Goal: Task Accomplishment & Management: Manage account settings

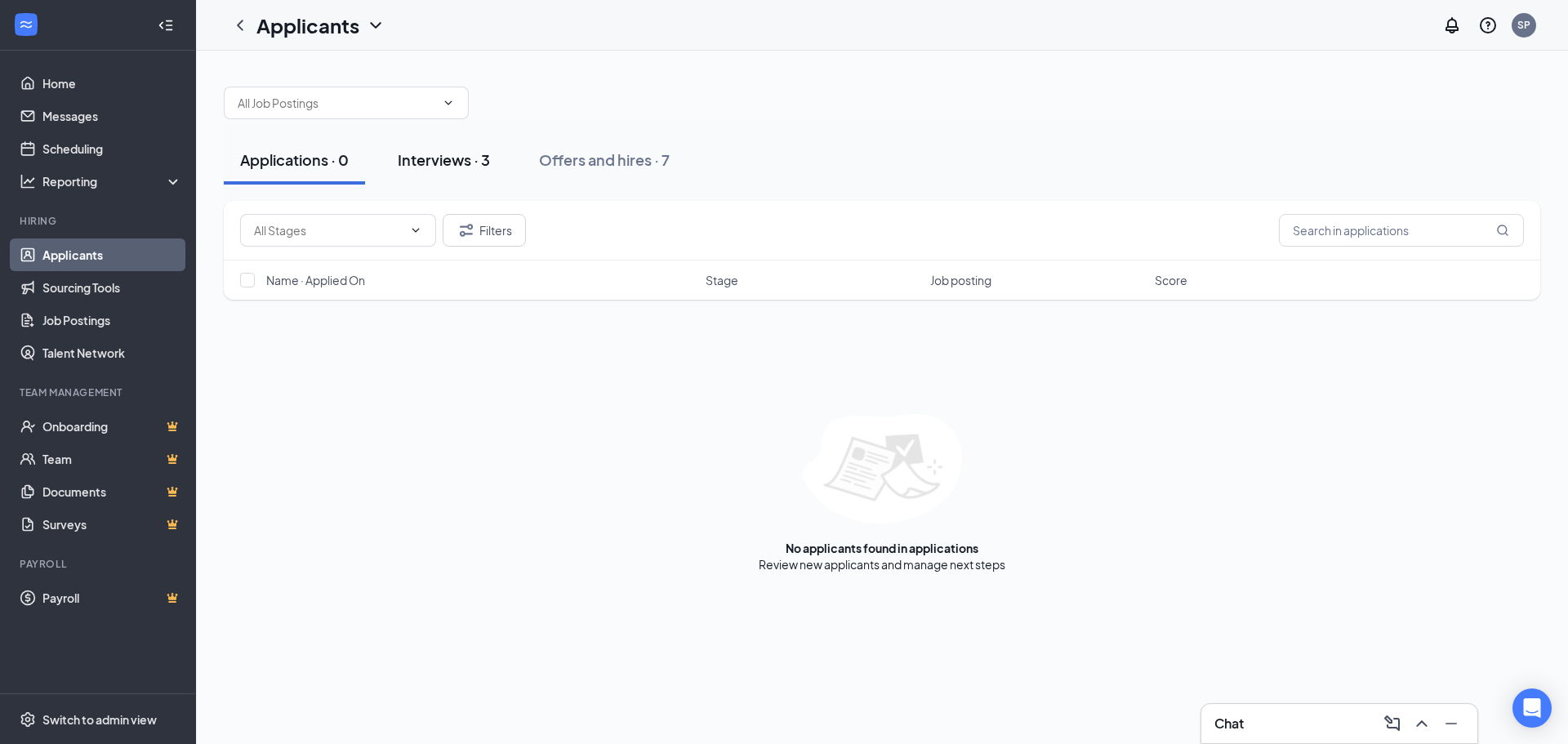
click at [460, 167] on div "Interviews · 3" at bounding box center [444, 159] width 92 height 21
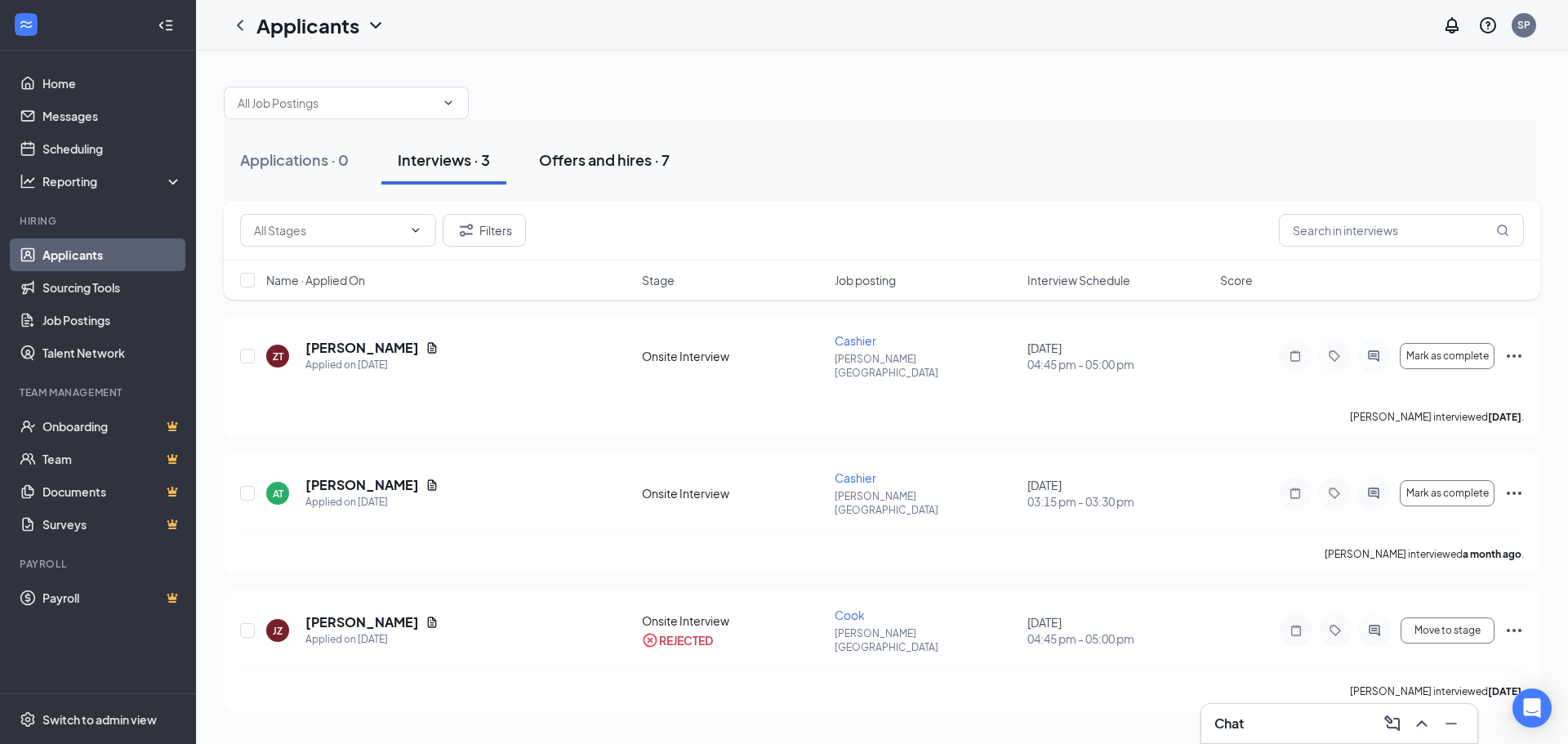
click at [618, 162] on div "Offers and hires · 7" at bounding box center [604, 159] width 131 height 21
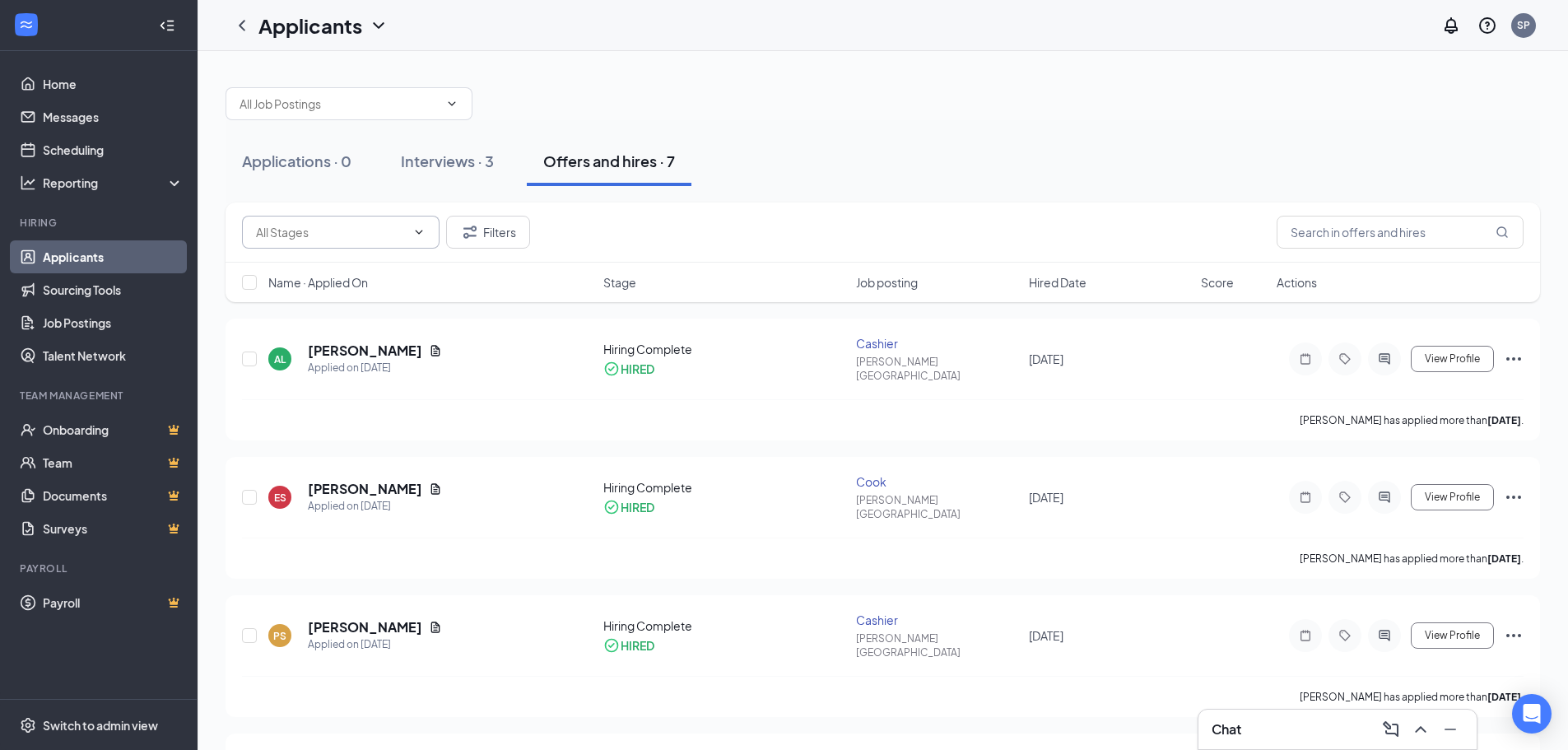
click at [414, 230] on icon "ChevronDown" at bounding box center [419, 232] width 13 height 13
click at [414, 241] on span at bounding box center [341, 231] width 197 height 33
click at [420, 228] on icon "ChevronDown" at bounding box center [419, 232] width 13 height 13
click at [388, 271] on div "Hiring Complete (693)" at bounding box center [341, 271] width 171 height 18
type input "Hiring Complete (693)"
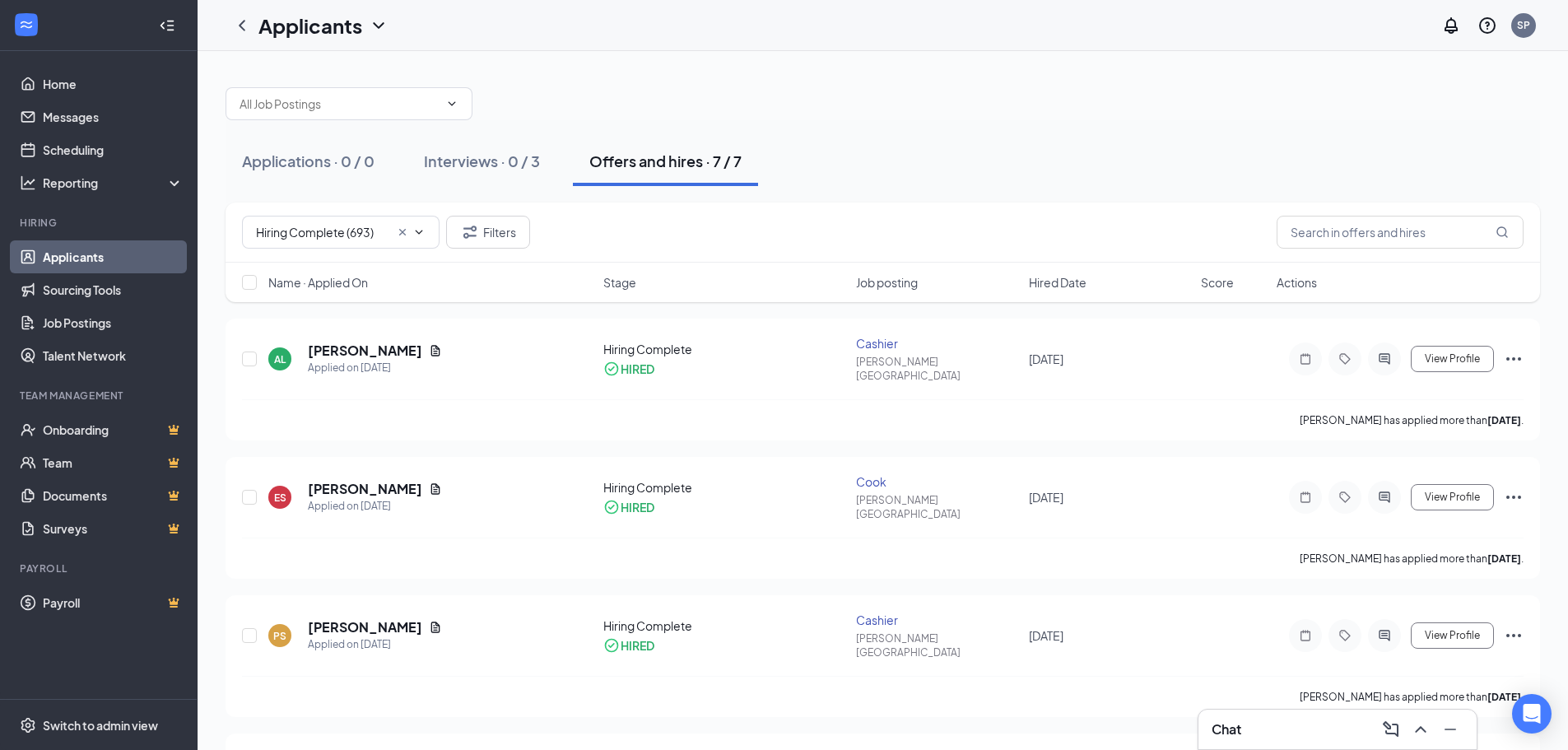
click at [419, 237] on icon "ChevronDown" at bounding box center [419, 232] width 13 height 13
click at [392, 264] on div "Hiring Complete (693)" at bounding box center [341, 271] width 171 height 18
click at [521, 227] on button "Filters" at bounding box center [488, 231] width 84 height 33
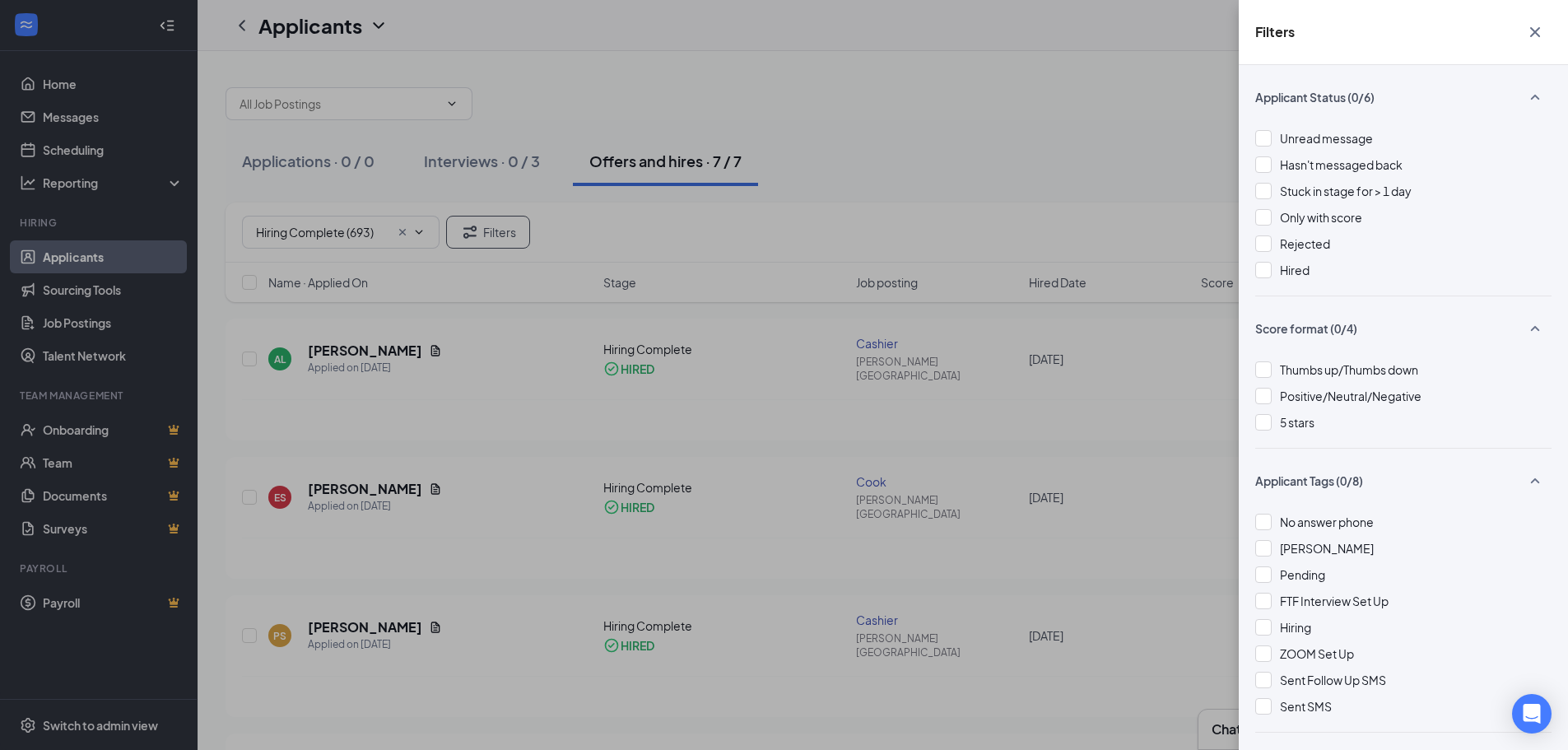
drag, startPoint x: 98, startPoint y: 80, endPoint x: 70, endPoint y: 85, distance: 28.4
click at [93, 80] on div "Filters Applicant Status (0/6) Unread message Hasn't messaged back Stuck in sta…" at bounding box center [784, 375] width 1568 height 750
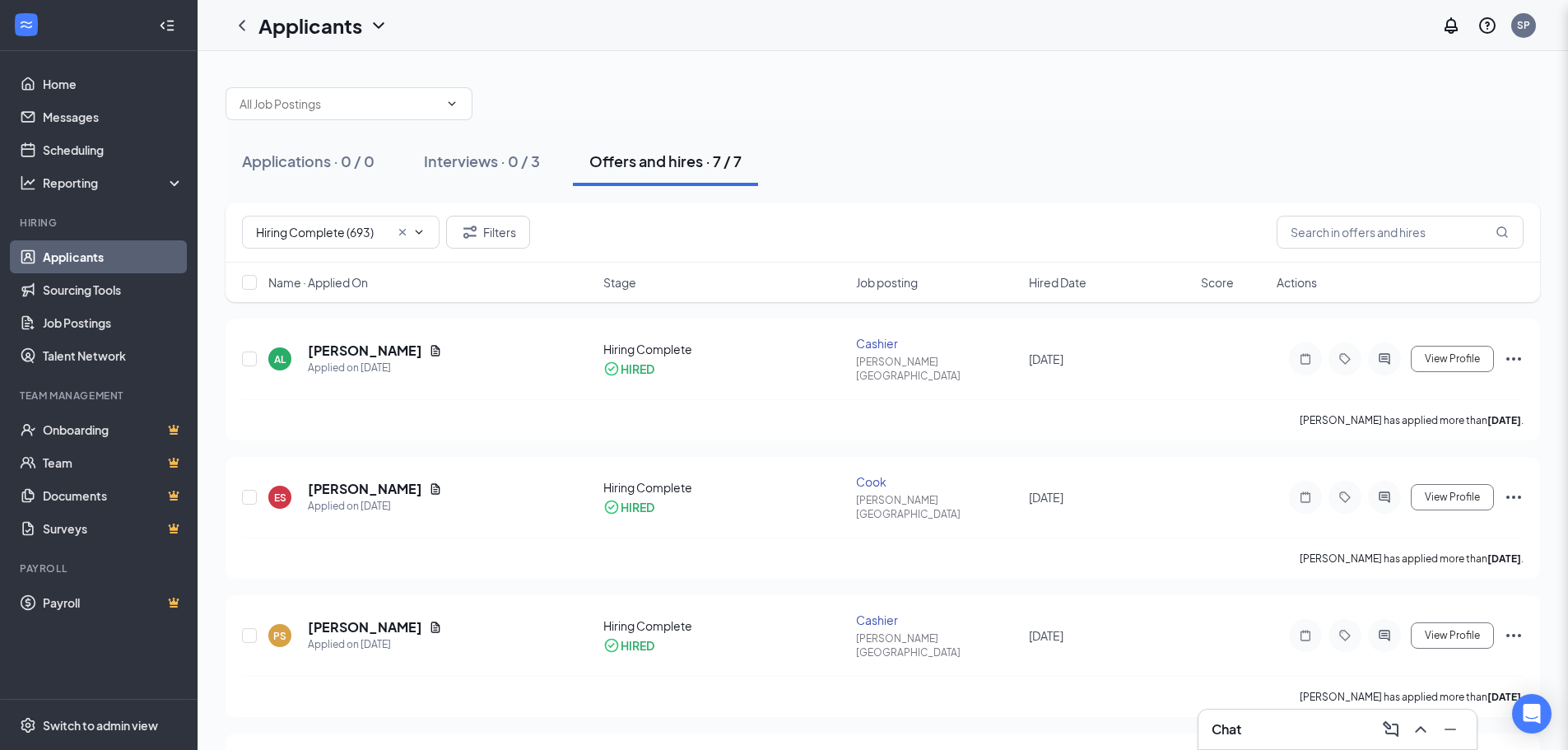
click at [70, 85] on div "Filters Applicant Status (0/6) Unread message Hasn't messaged back Stuck in sta…" at bounding box center [784, 375] width 1568 height 750
click at [69, 86] on link "Home" at bounding box center [114, 84] width 141 height 33
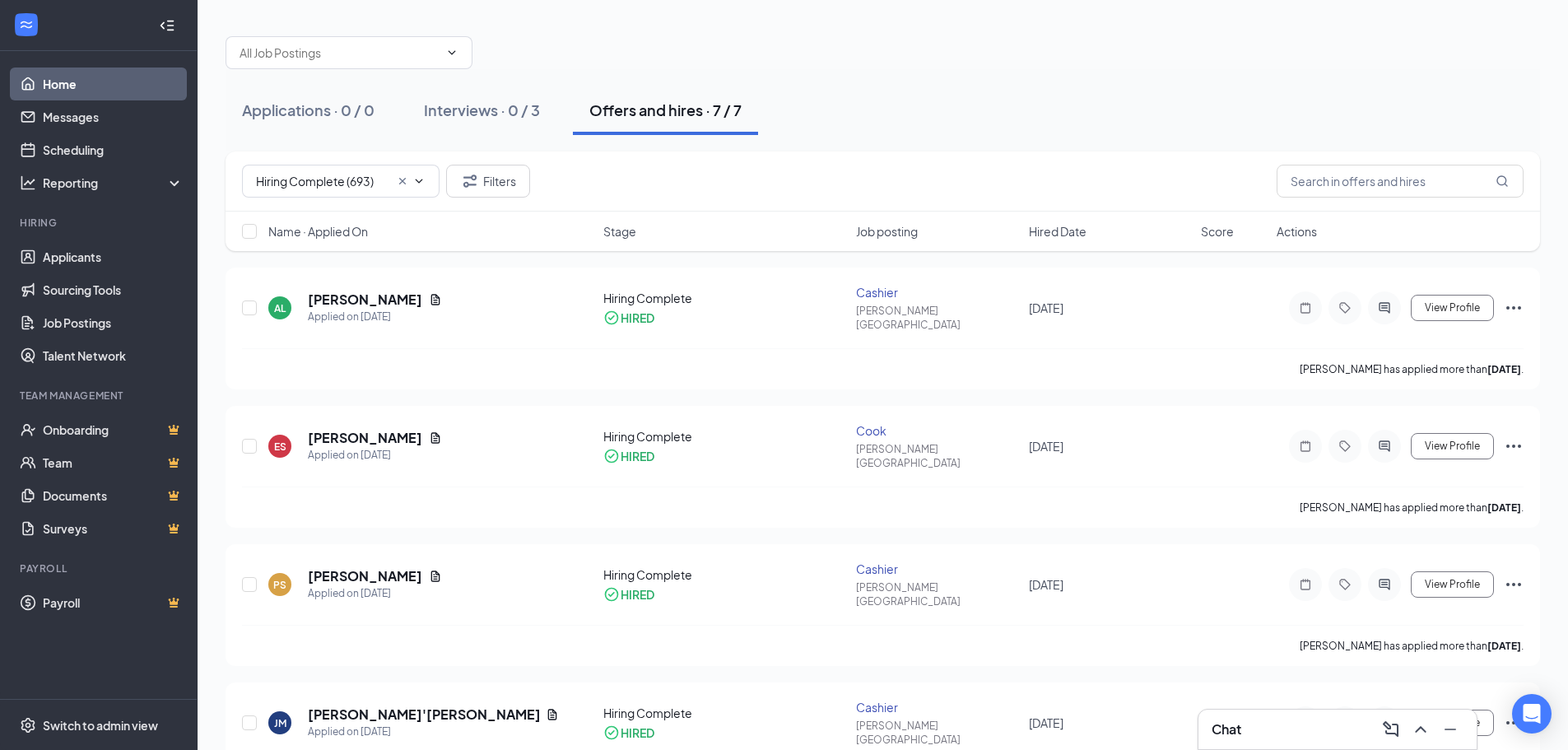
click at [69, 91] on link "Home" at bounding box center [114, 84] width 141 height 33
click at [64, 89] on link "Home" at bounding box center [114, 84] width 141 height 33
click at [84, 146] on link "Scheduling" at bounding box center [114, 149] width 141 height 33
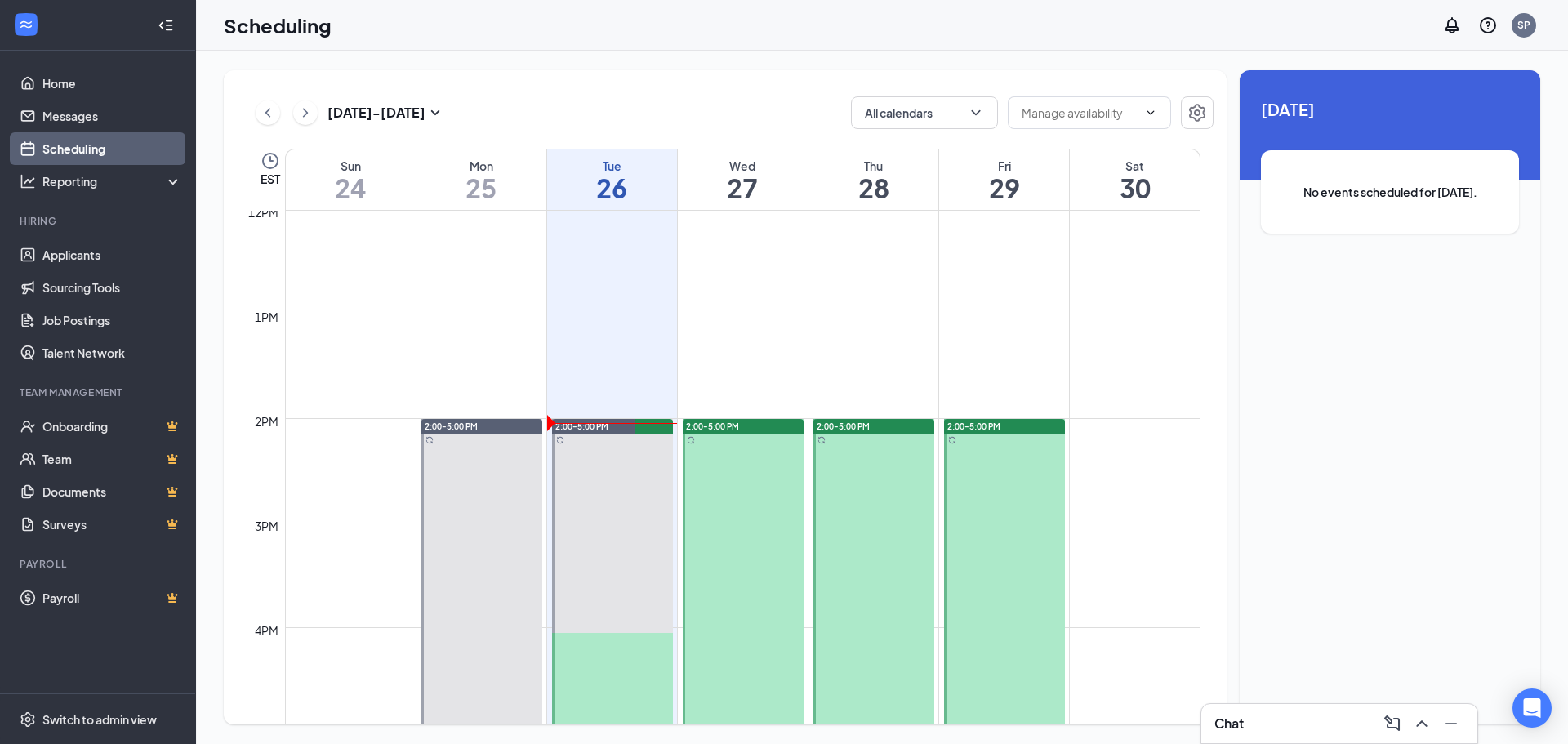
scroll to position [1374, 0]
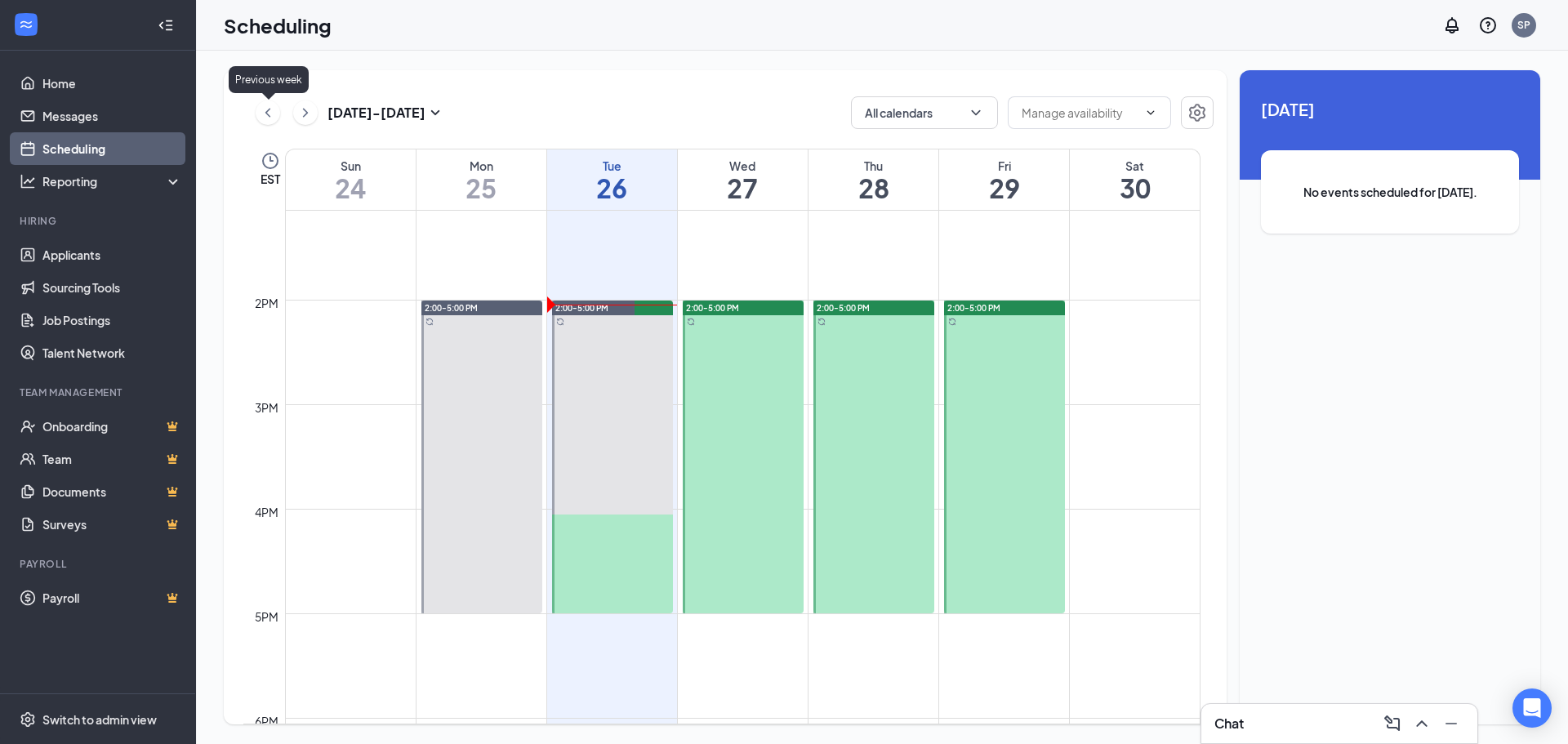
click at [272, 108] on icon "ChevronLeft" at bounding box center [268, 112] width 17 height 20
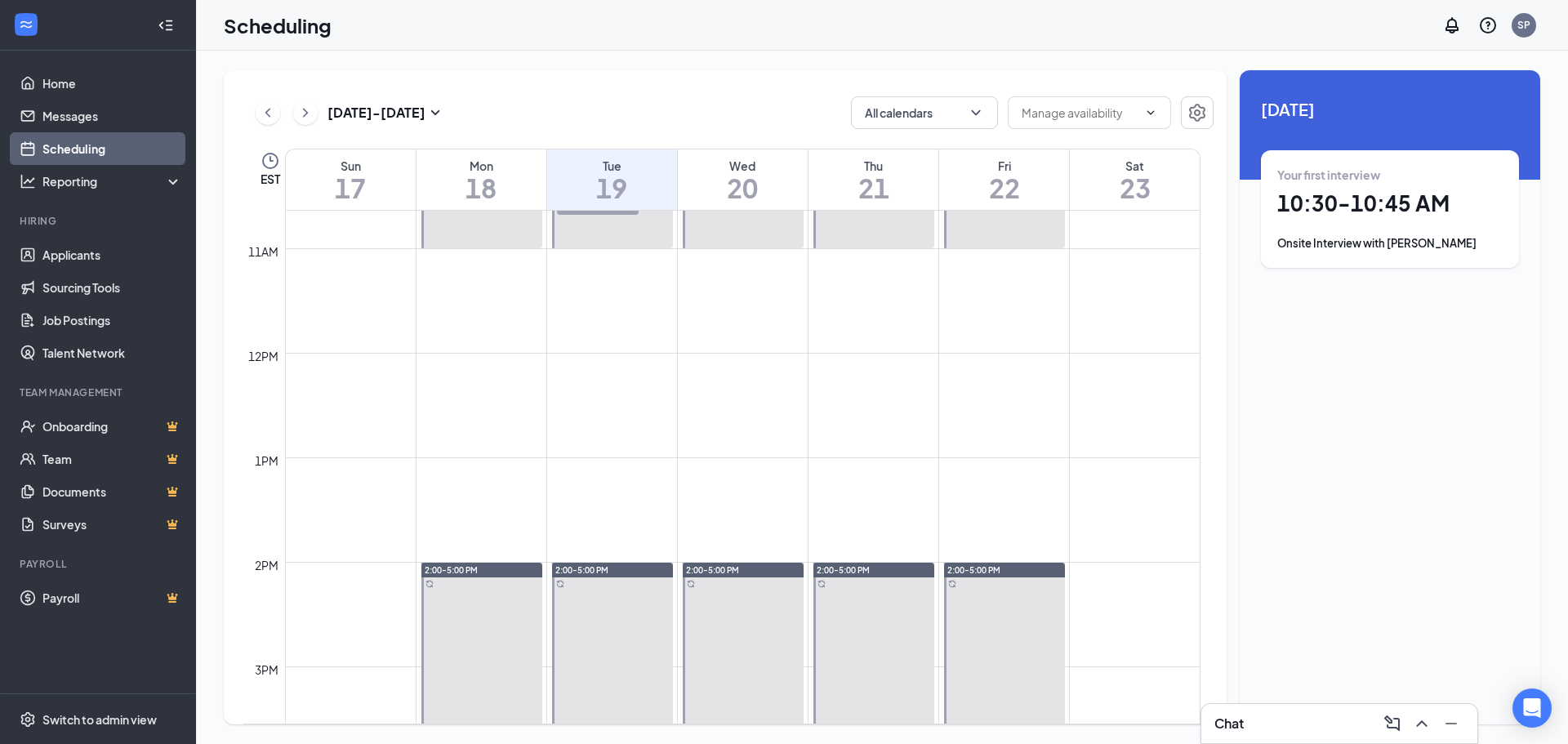
scroll to position [1374, 0]
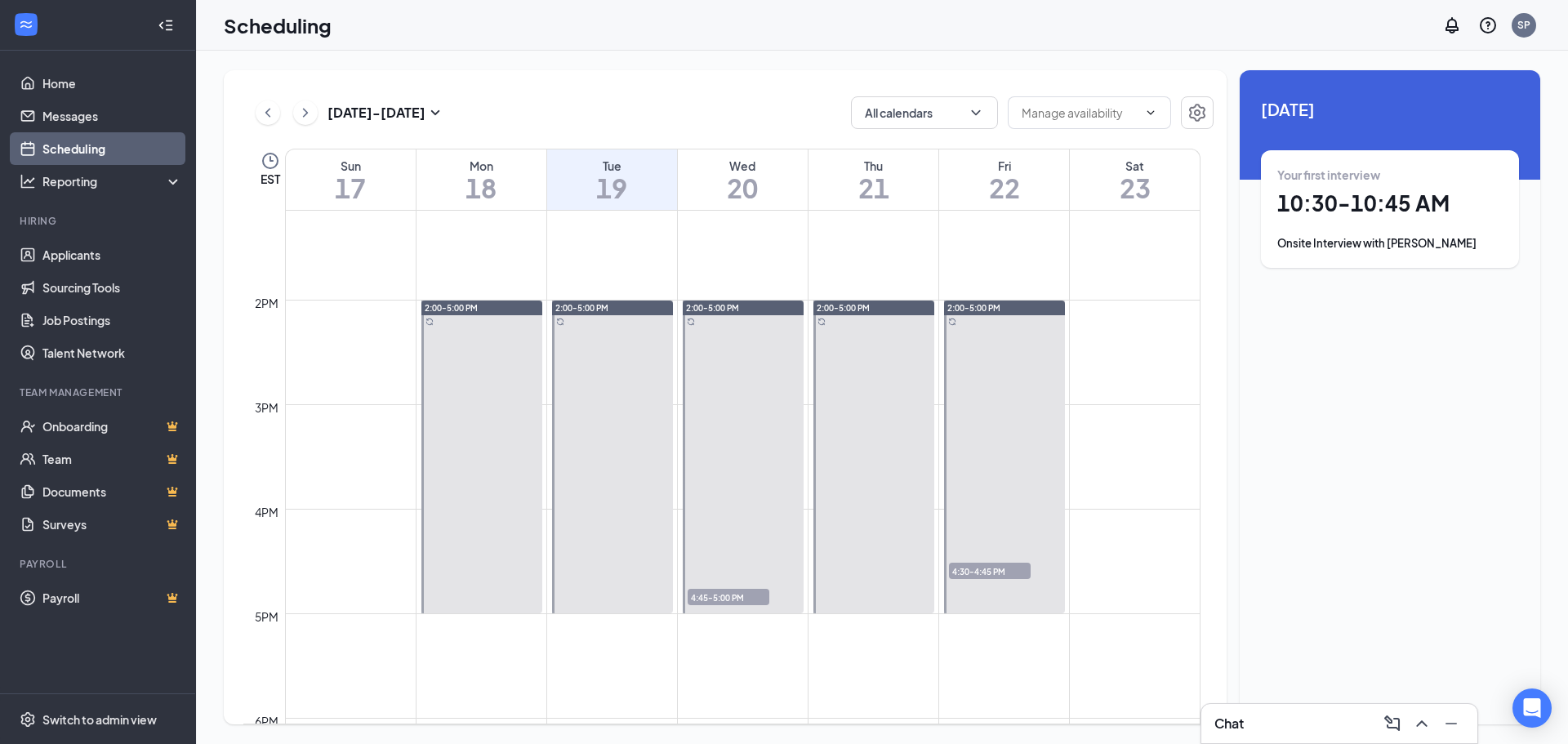
click at [984, 575] on span "4:30-4:45 PM" at bounding box center [990, 571] width 82 height 17
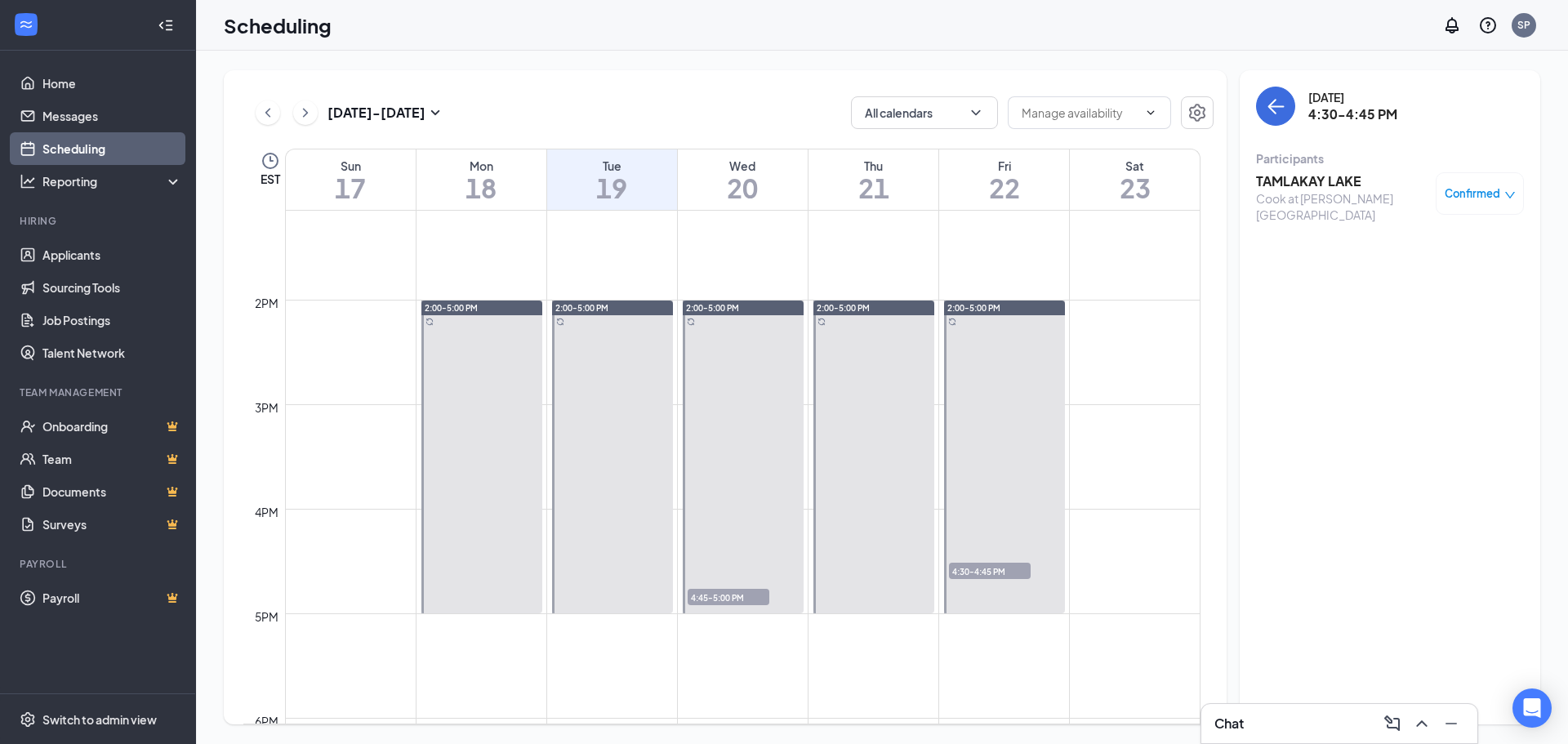
click at [1313, 179] on h3 "TAMLAKAY LAKE" at bounding box center [1341, 181] width 172 height 18
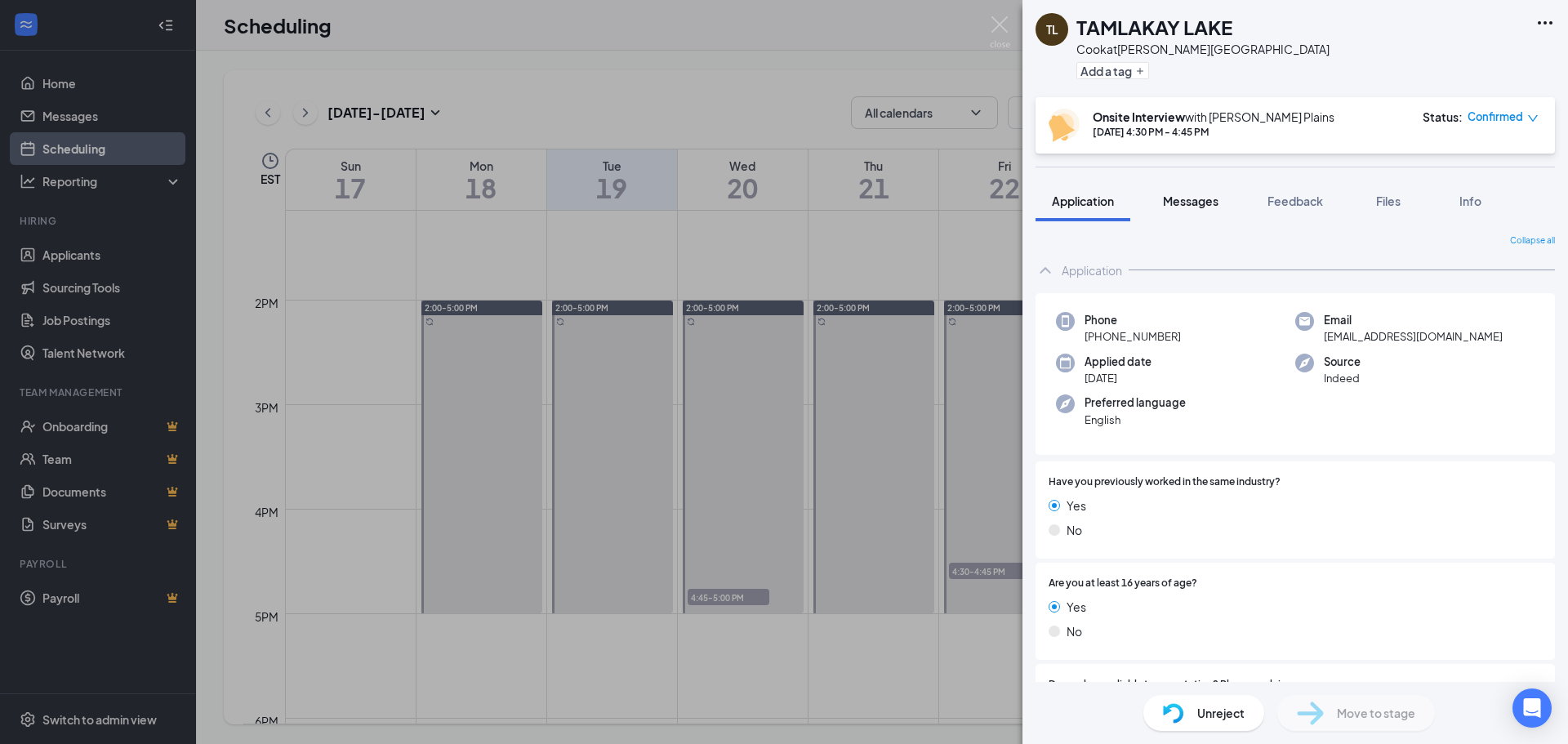
click at [1196, 199] on span "Messages" at bounding box center [1190, 201] width 56 height 15
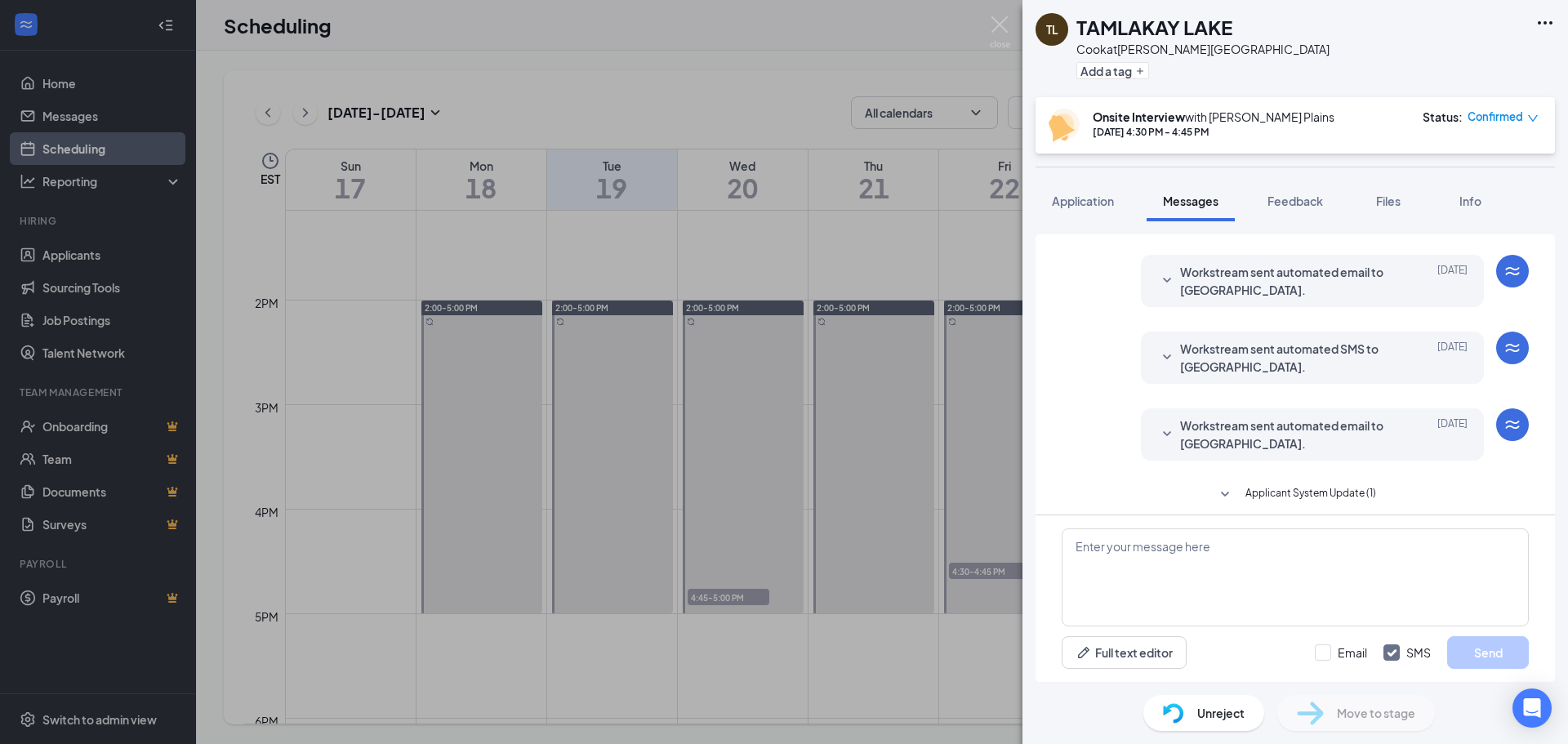
scroll to position [481, 0]
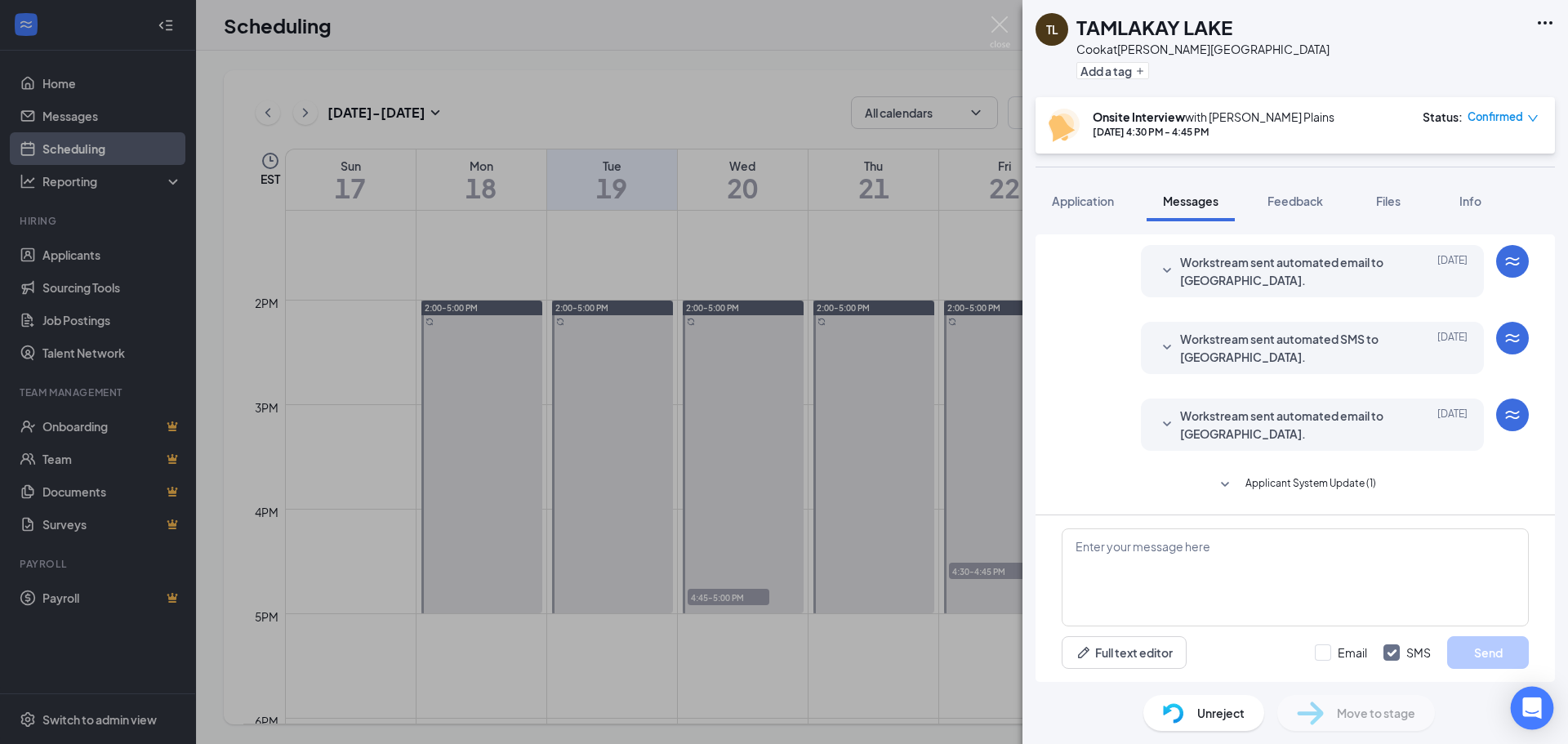
click at [1538, 712] on icon "Open Intercom Messenger" at bounding box center [1532, 708] width 19 height 21
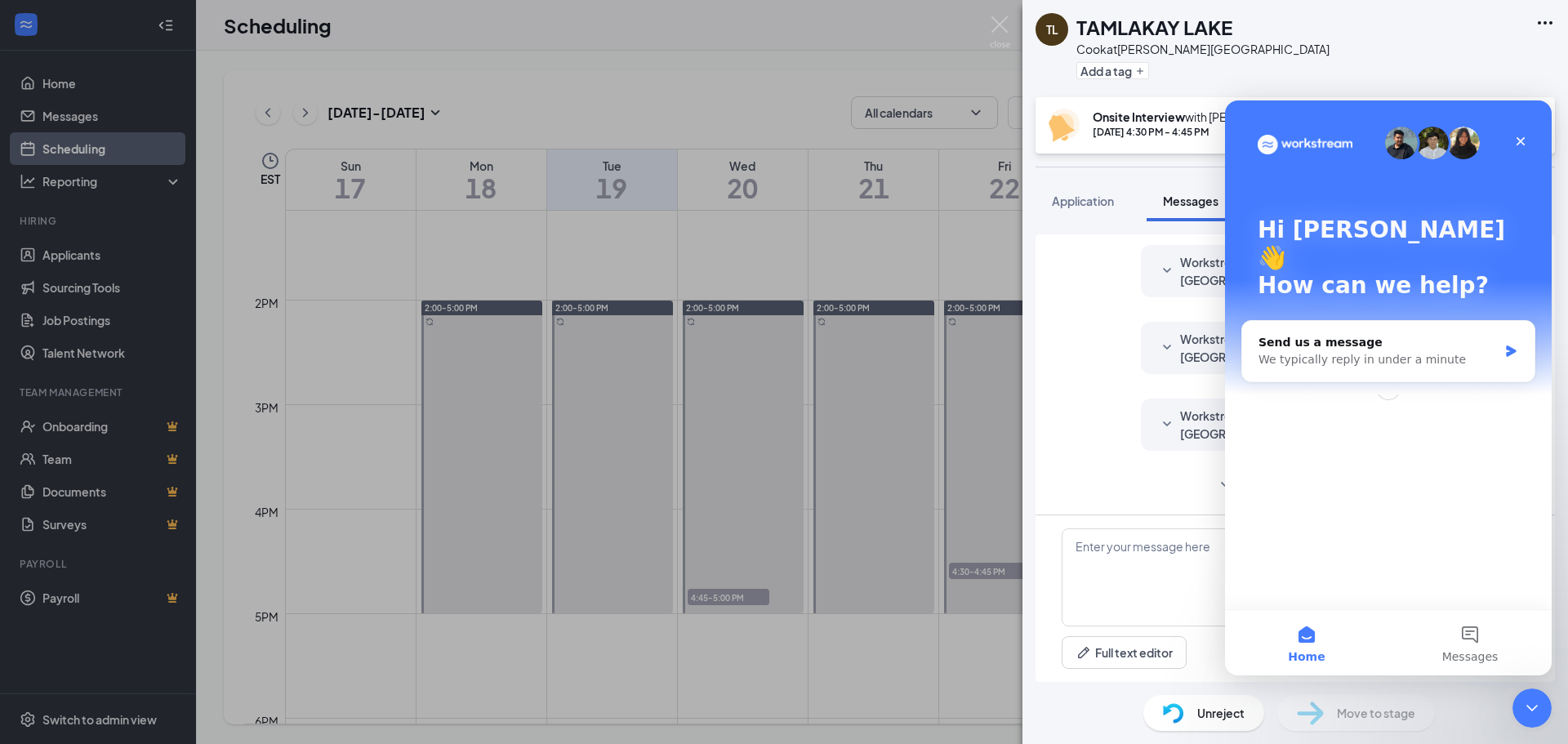
scroll to position [0, 0]
click at [1533, 135] on div "Close" at bounding box center [1520, 142] width 30 height 30
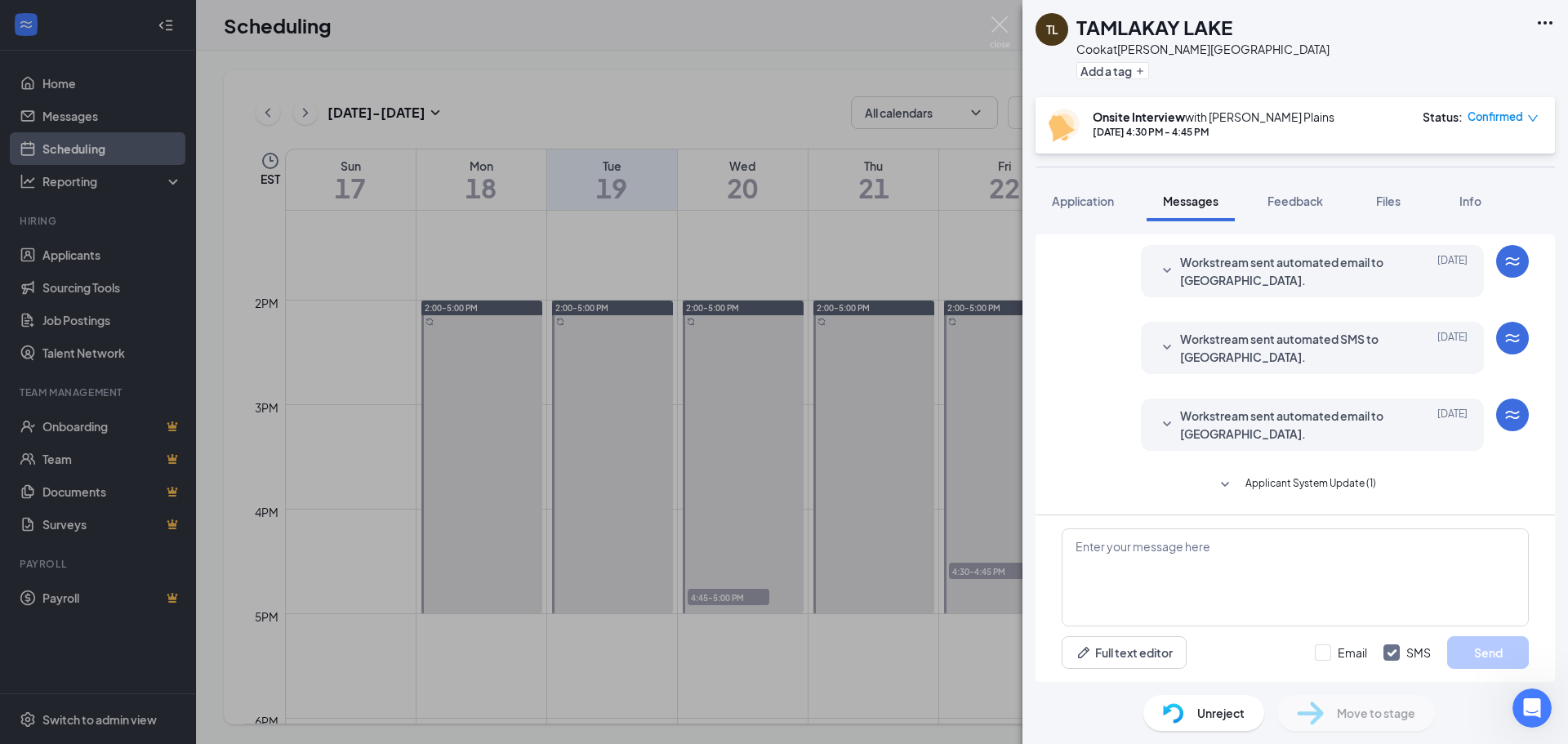
click at [1193, 712] on div "Unreject" at bounding box center [1204, 712] width 121 height 36
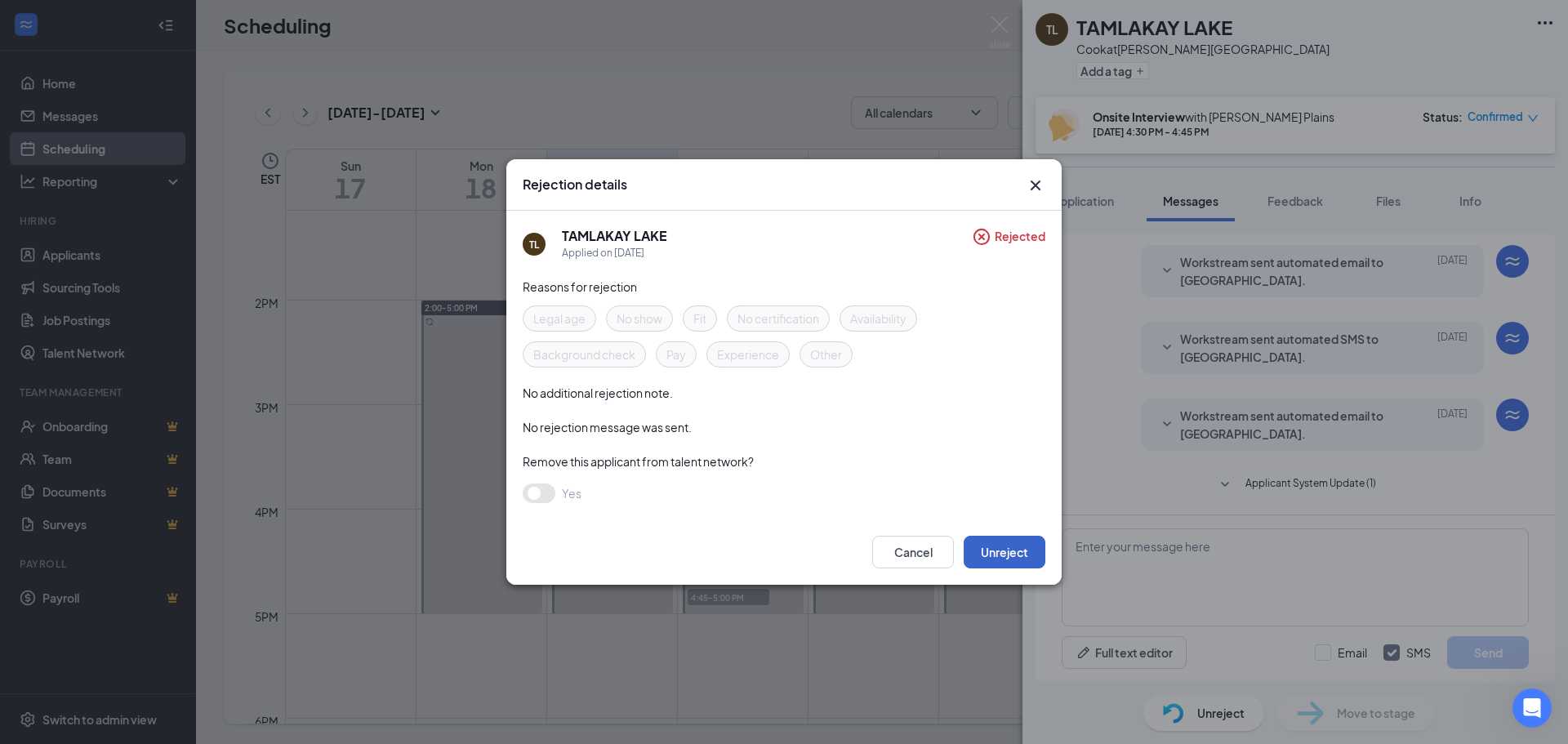
click at [1003, 549] on button "Unreject" at bounding box center [1005, 552] width 82 height 33
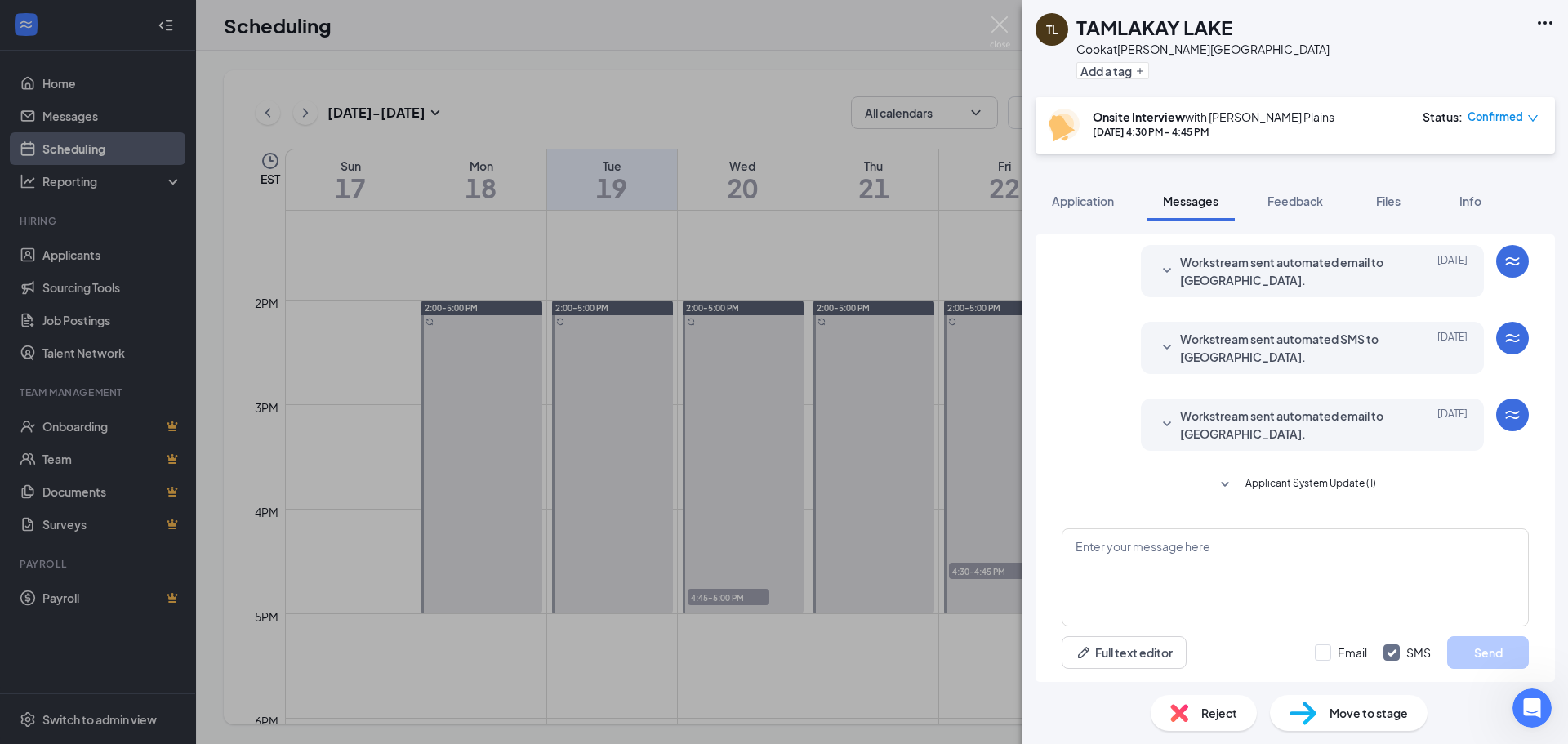
click at [1374, 721] on span "Move to stage" at bounding box center [1369, 712] width 78 height 18
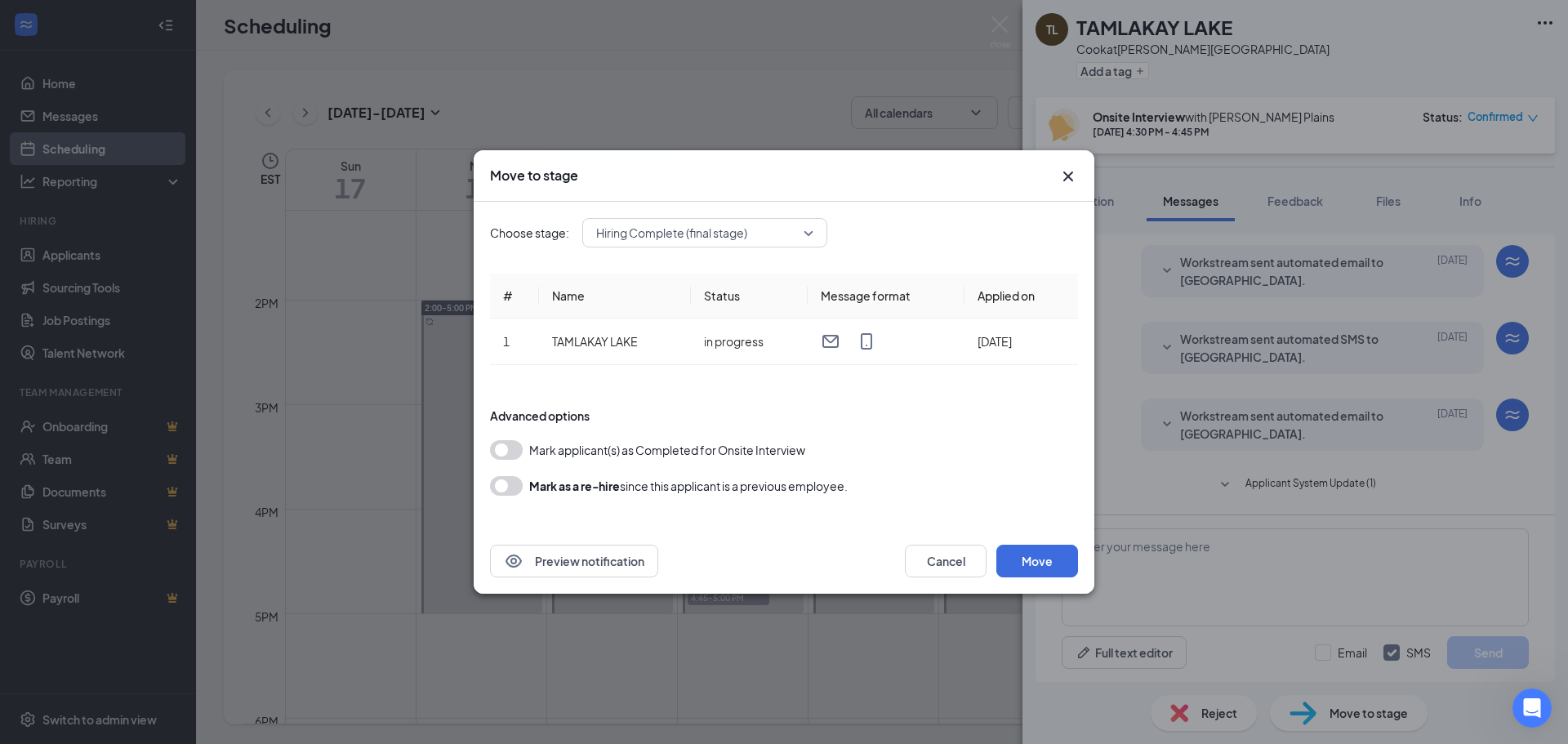
click at [820, 237] on div "Hiring Complete (final stage)" at bounding box center [705, 233] width 245 height 30
click at [1067, 179] on icon "Cross" at bounding box center [1067, 176] width 20 height 20
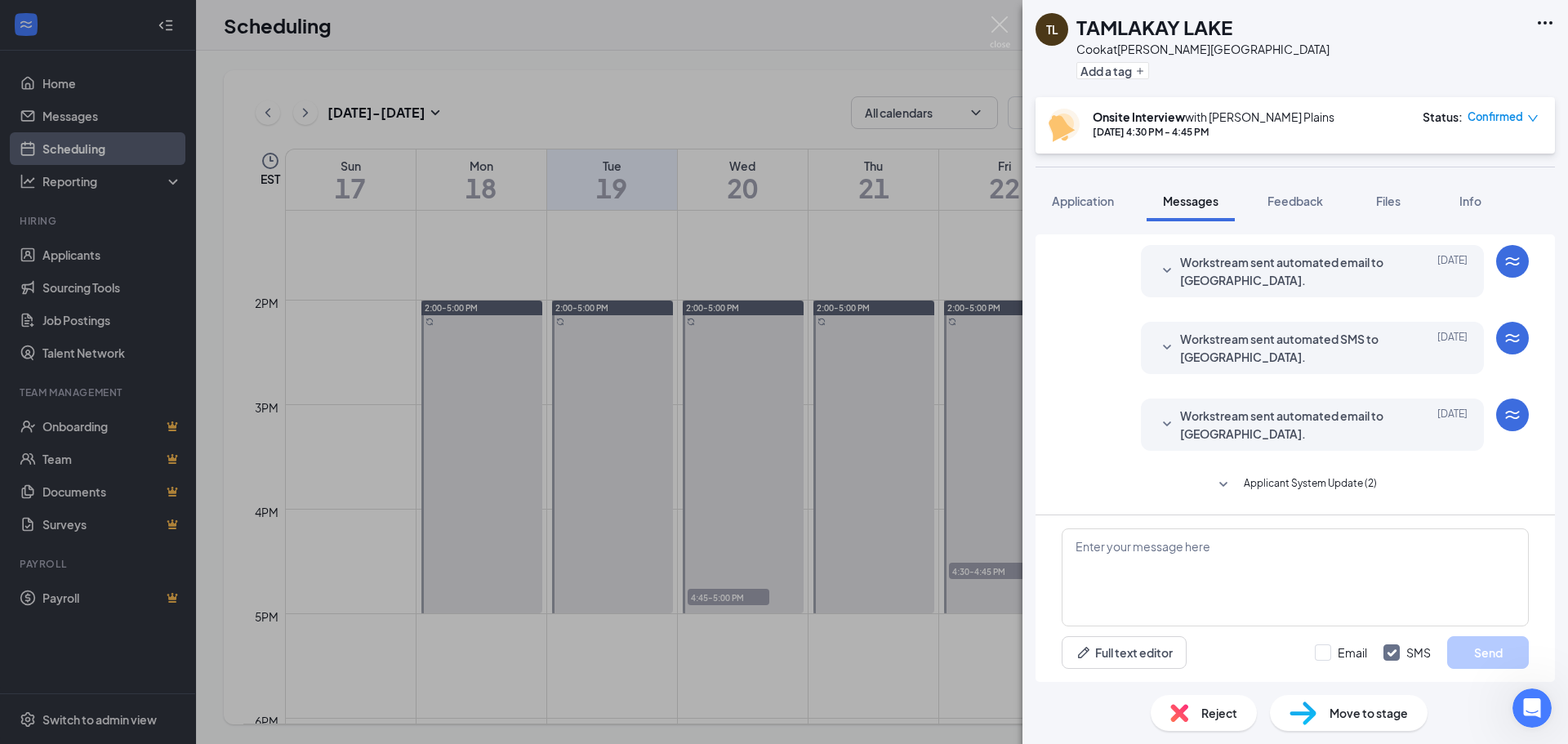
click at [1377, 718] on span "Move to stage" at bounding box center [1369, 712] width 78 height 18
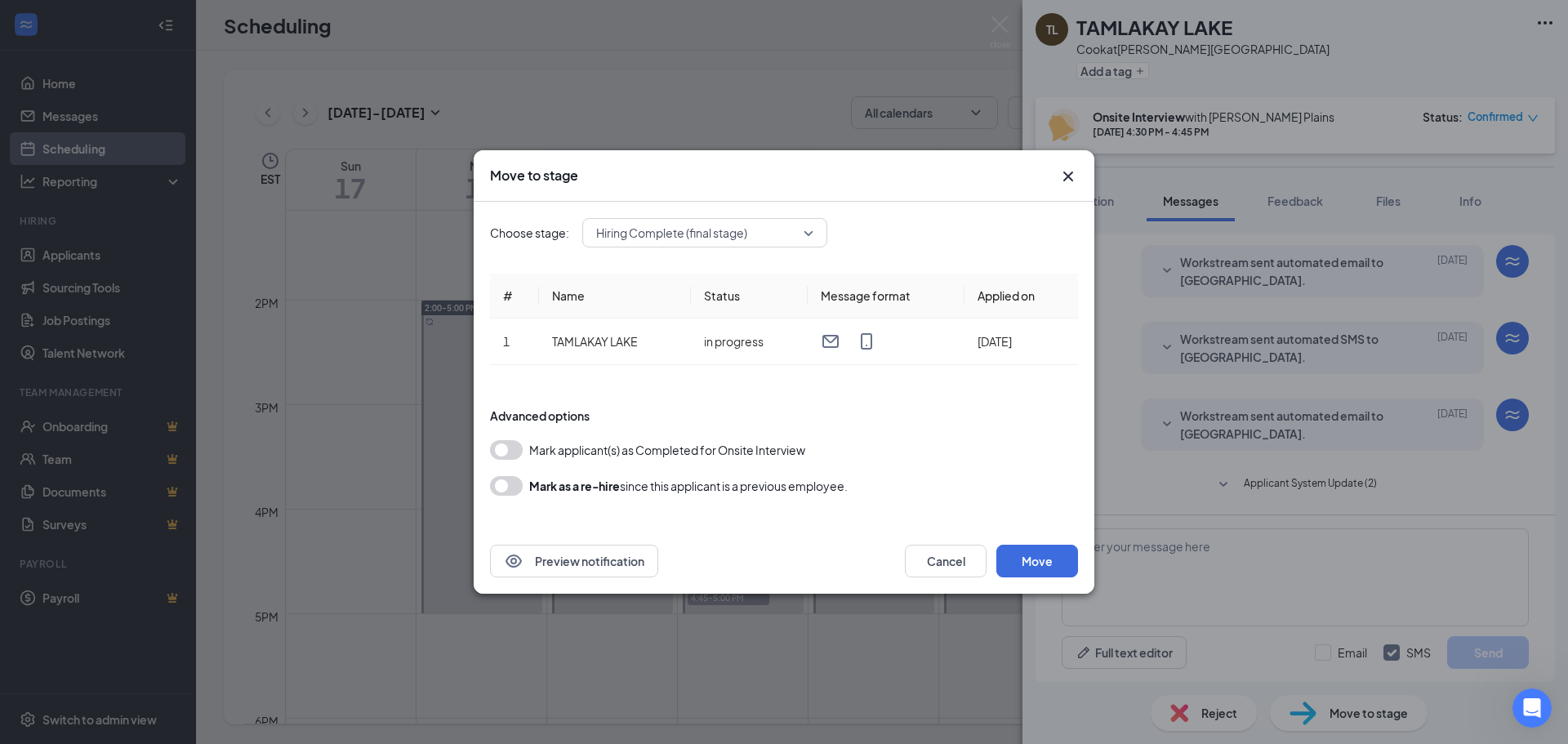
click at [1072, 185] on icon "Cross" at bounding box center [1067, 176] width 20 height 20
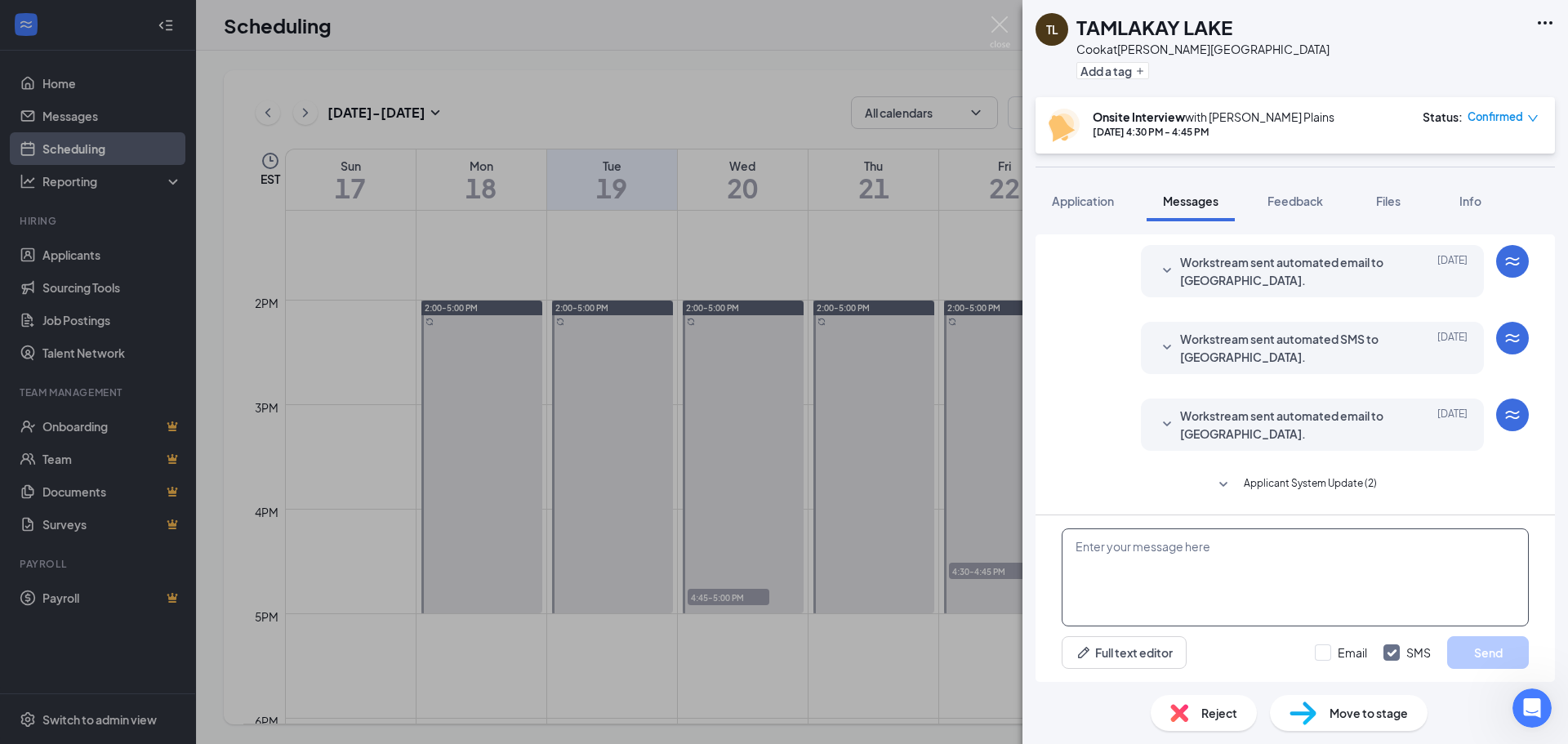
click at [1229, 560] on textarea at bounding box center [1295, 577] width 467 height 98
click at [1175, 587] on textarea at bounding box center [1295, 577] width 467 height 98
type textarea "S"
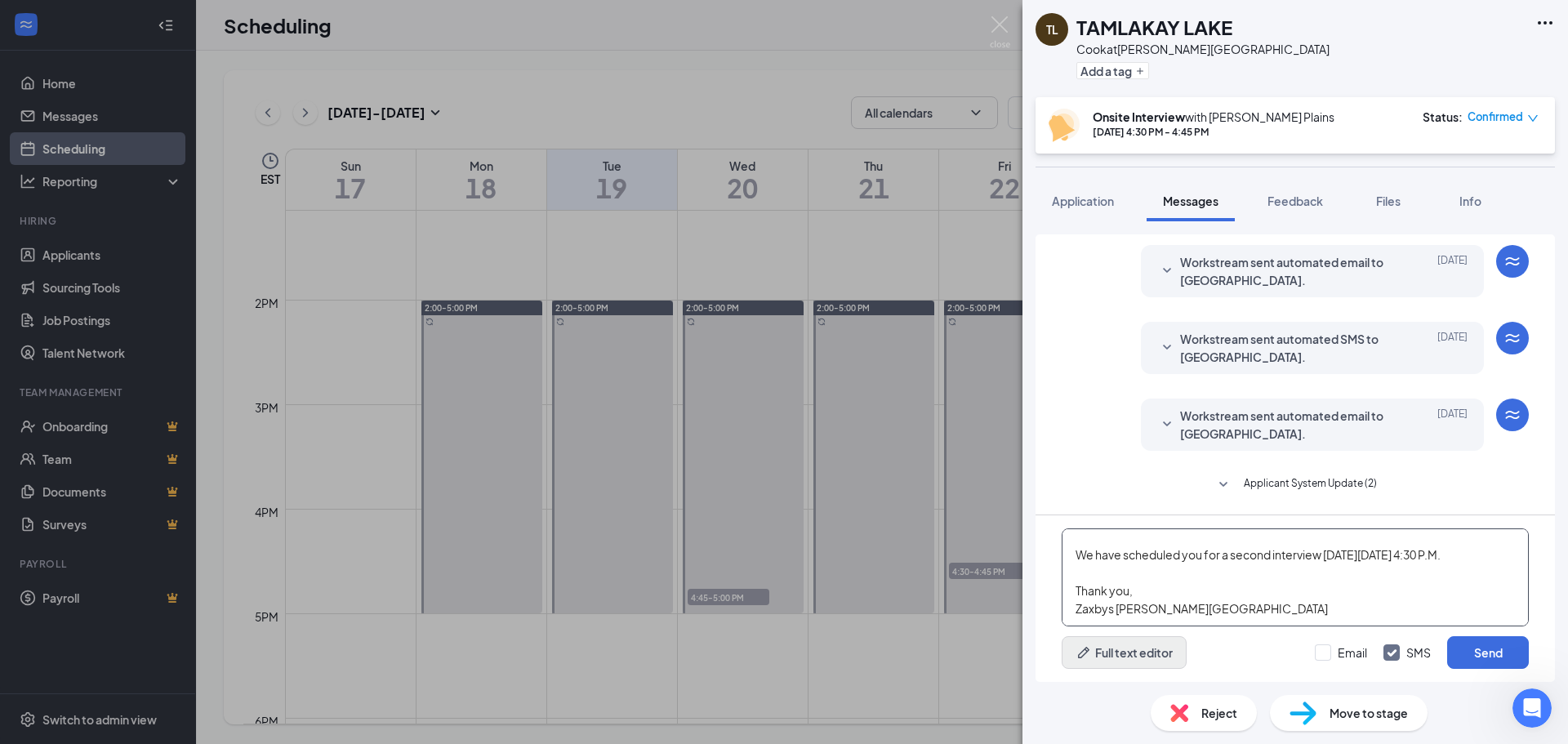
type textarea "Hello [PERSON_NAME], We have scheduled you for a second interview [DATE][DATE] …"
click at [1155, 654] on button "Full text editor" at bounding box center [1124, 652] width 125 height 33
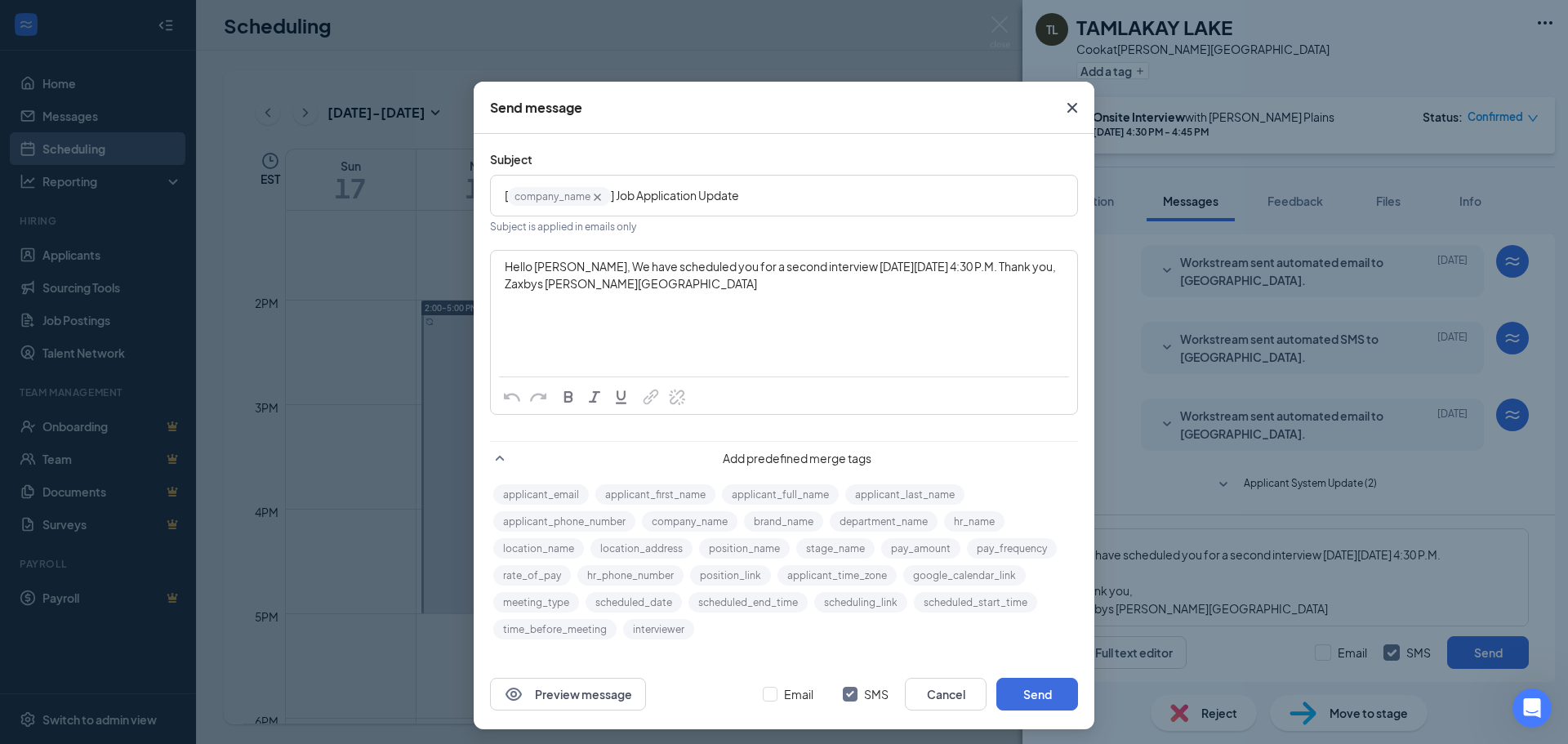
click at [535, 201] on span "company_name‌‌‌‌ {{company_name}}" at bounding box center [559, 197] width 103 height 19
click at [667, 282] on div "Hello [PERSON_NAME], We have scheduled you for a second interview [DATE][DATE] …" at bounding box center [783, 275] width 558 height 34
click at [1033, 695] on button "Send" at bounding box center [1038, 694] width 82 height 33
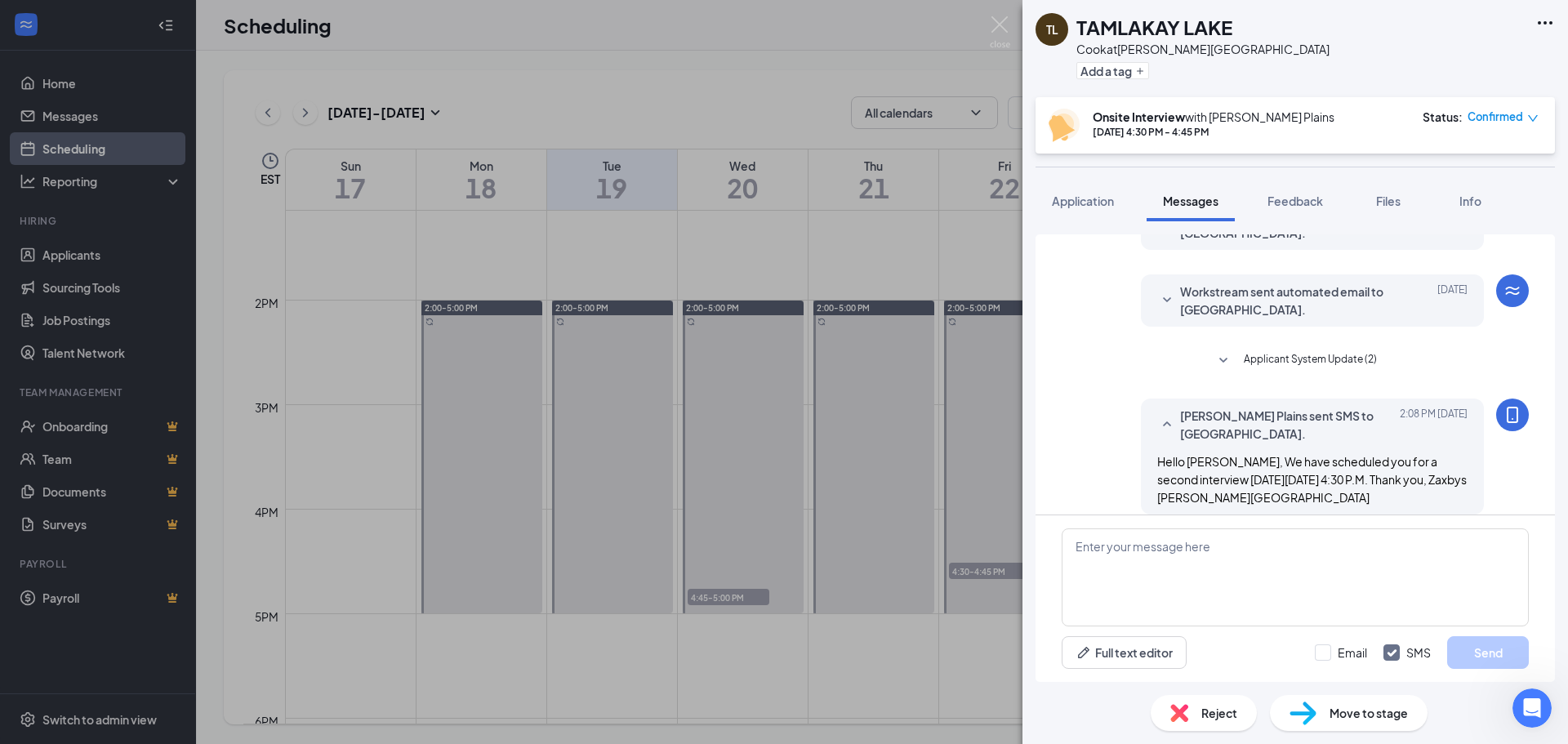
scroll to position [622, 0]
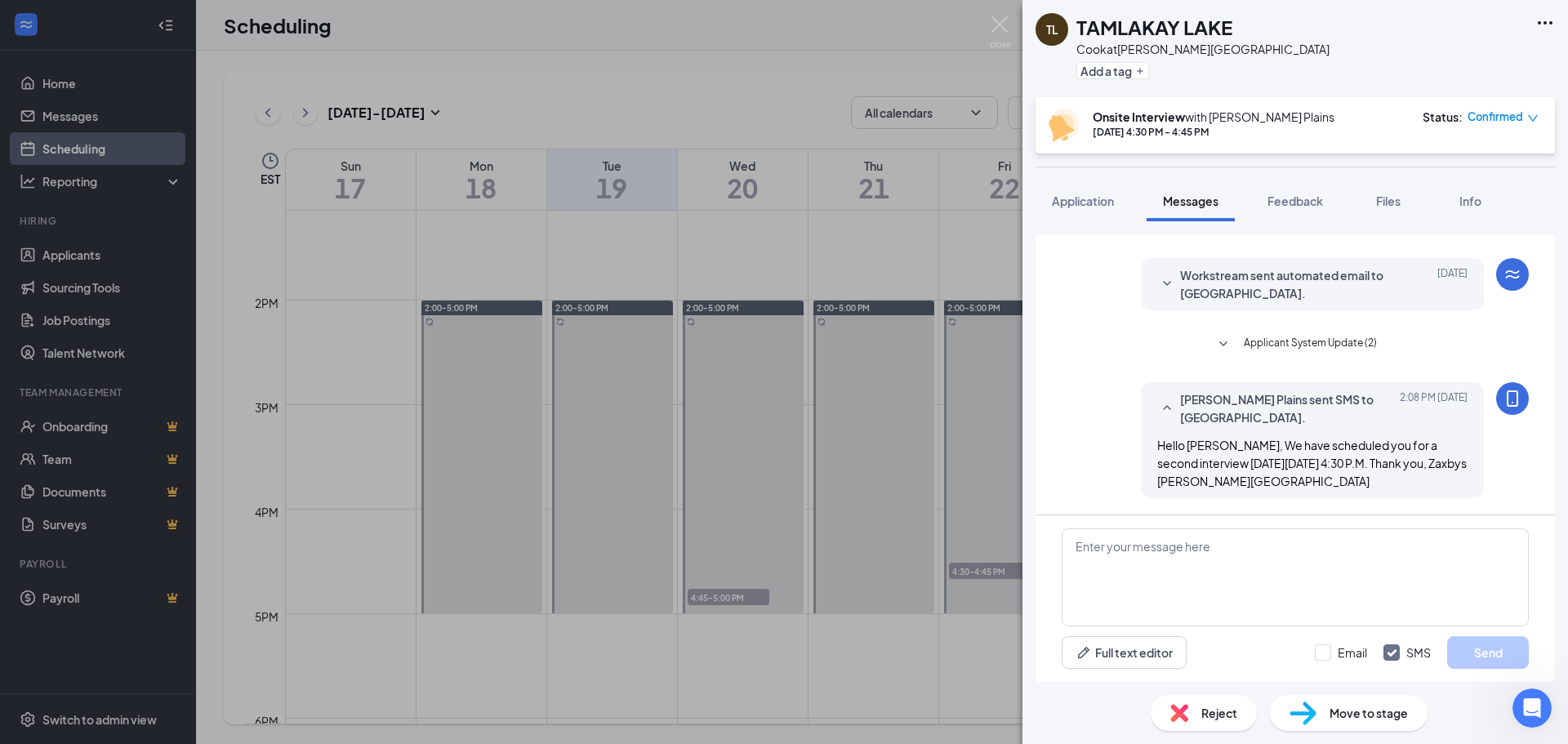
click at [1334, 722] on div "Move to stage" at bounding box center [1348, 712] width 158 height 36
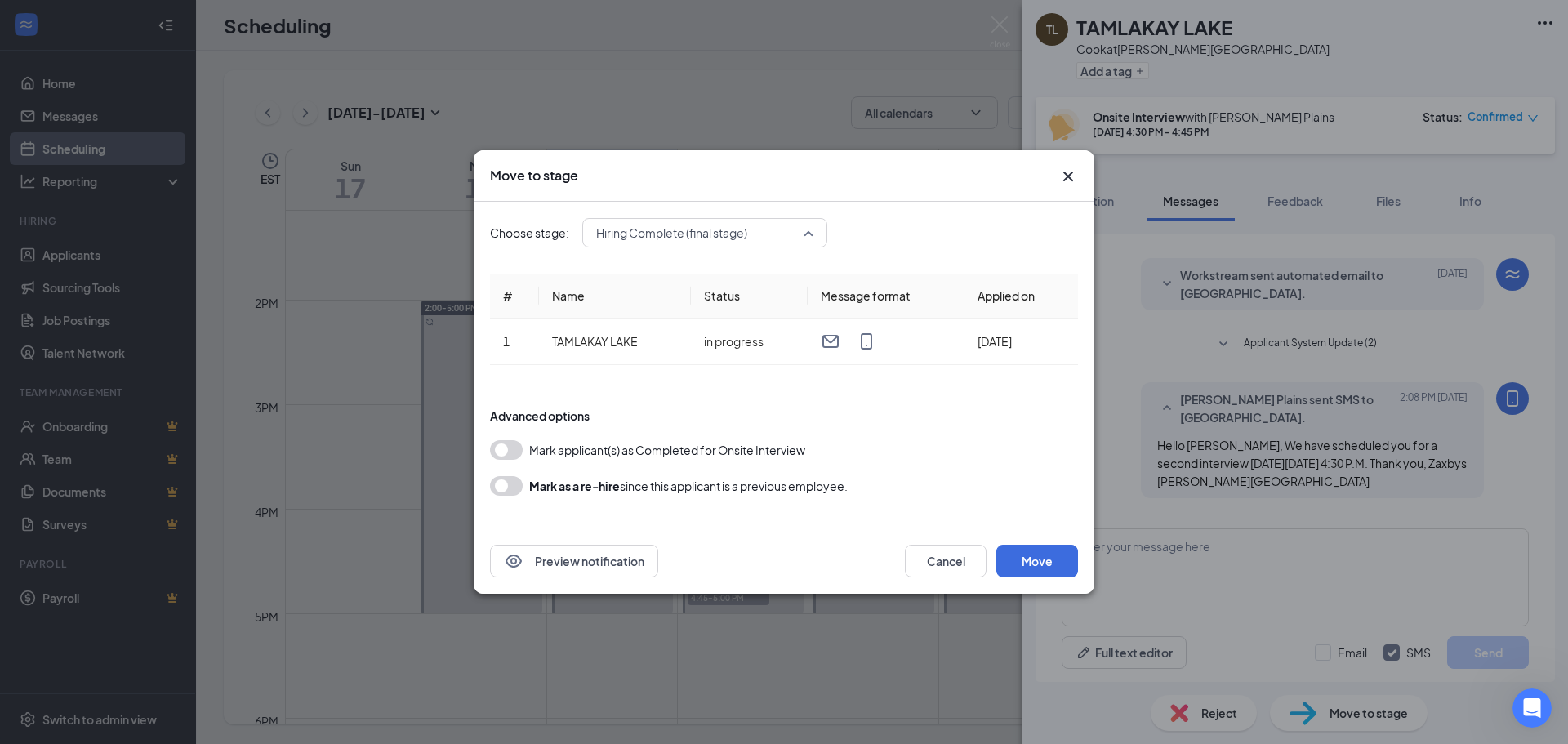
click at [807, 234] on span "Hiring Complete (final stage)" at bounding box center [704, 232] width 217 height 24
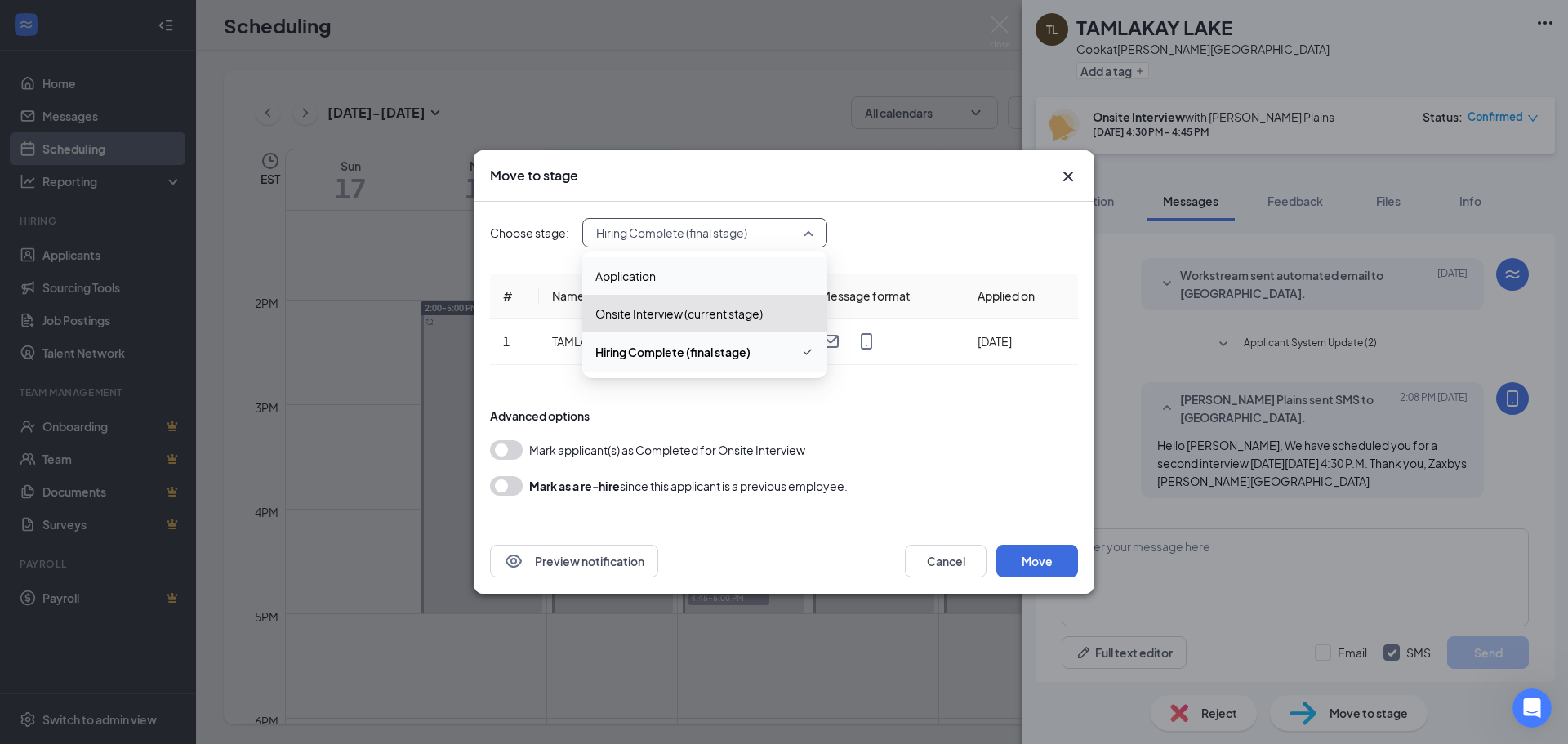
click at [695, 271] on span "Application" at bounding box center [705, 275] width 219 height 18
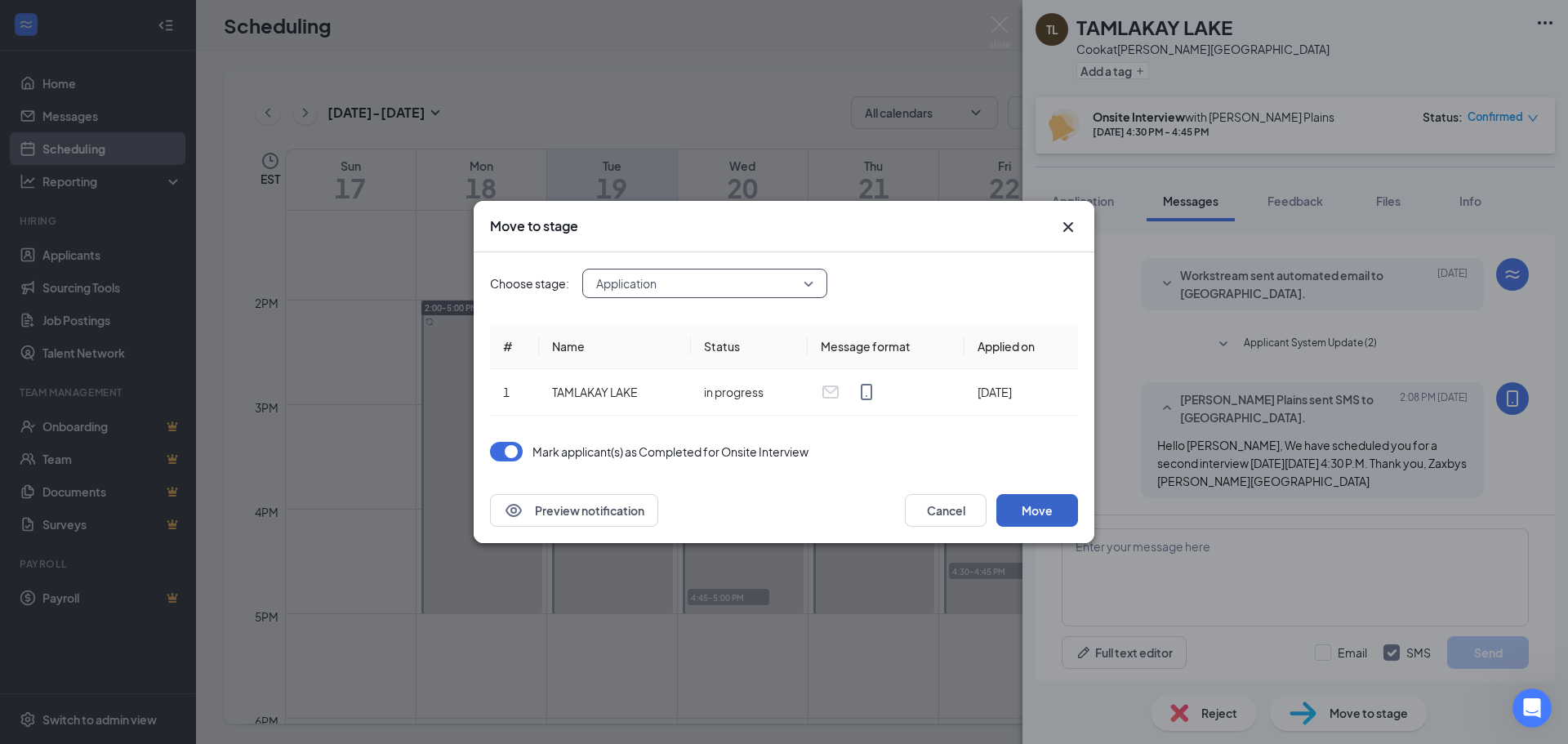
click at [1025, 512] on button "Move" at bounding box center [1038, 510] width 82 height 33
